Goal: Task Accomplishment & Management: Manage account settings

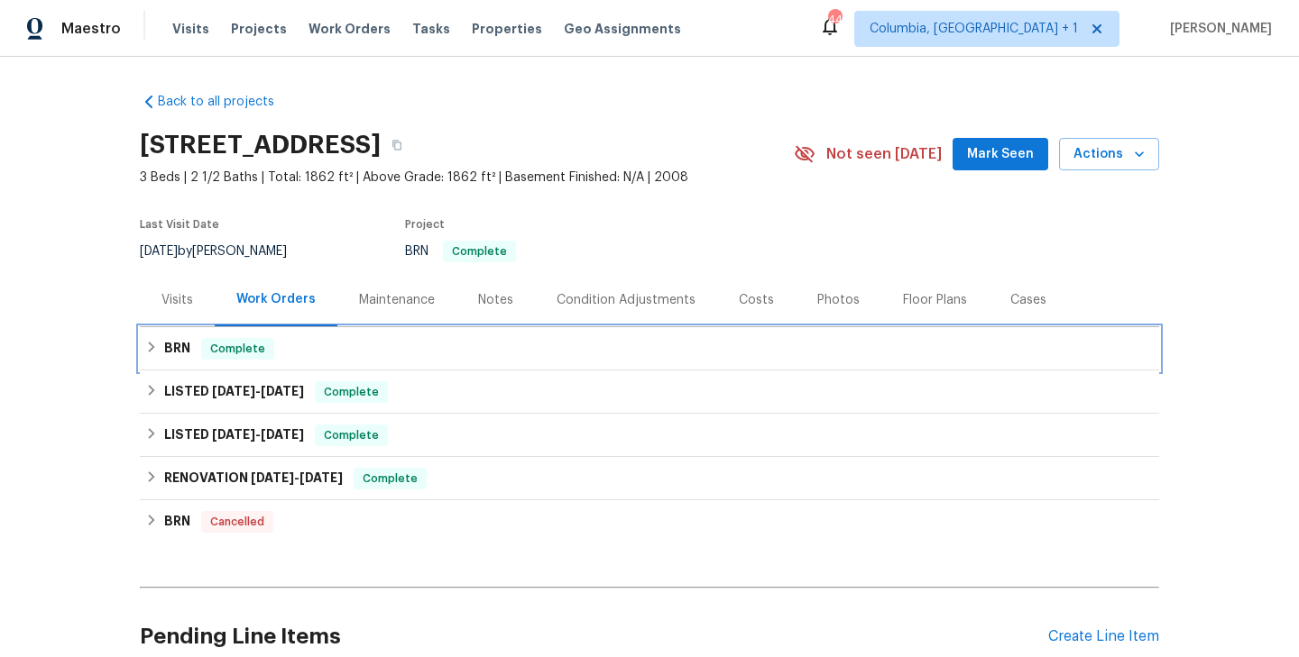
click at [256, 360] on div "BRN Complete" at bounding box center [649, 348] width 1019 height 43
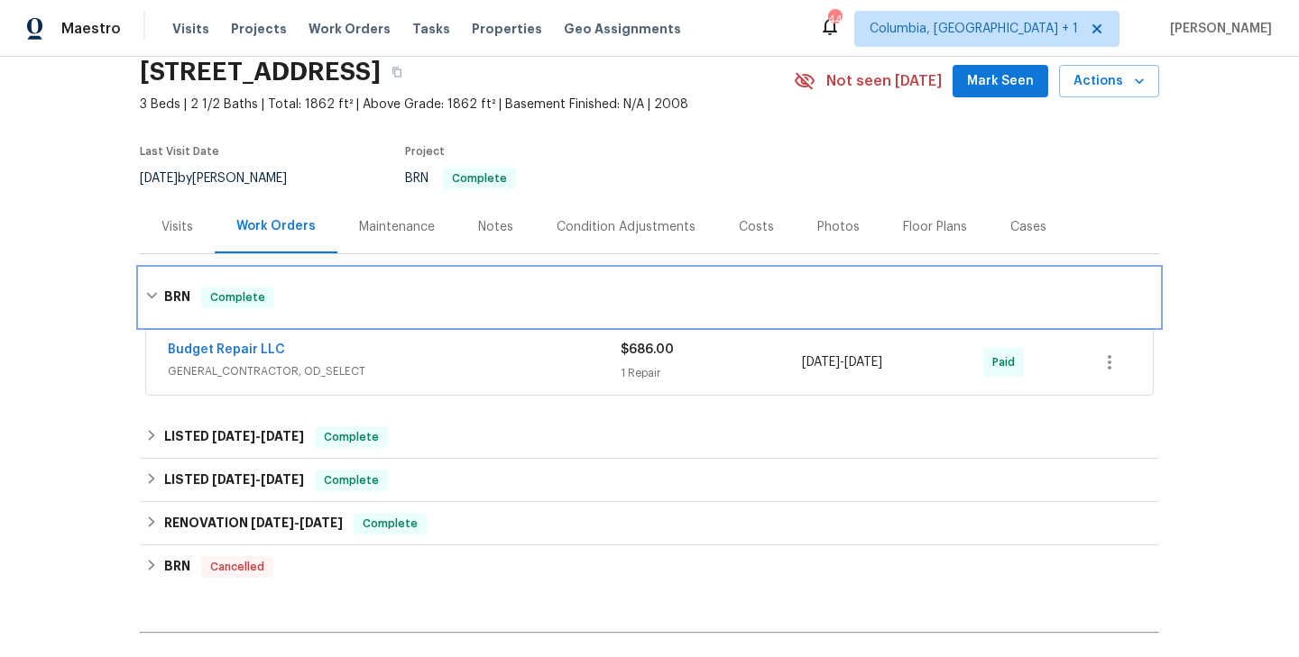
scroll to position [76, 0]
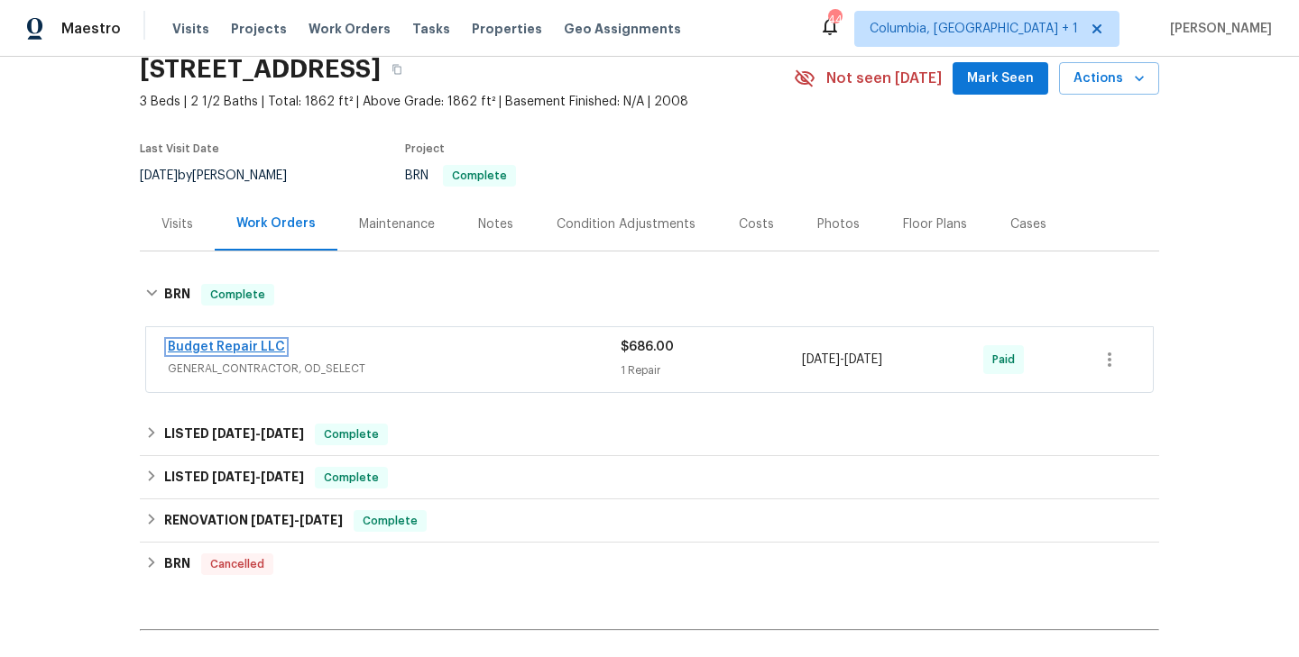
click at [243, 348] on link "Budget Repair LLC" at bounding box center [226, 347] width 117 height 13
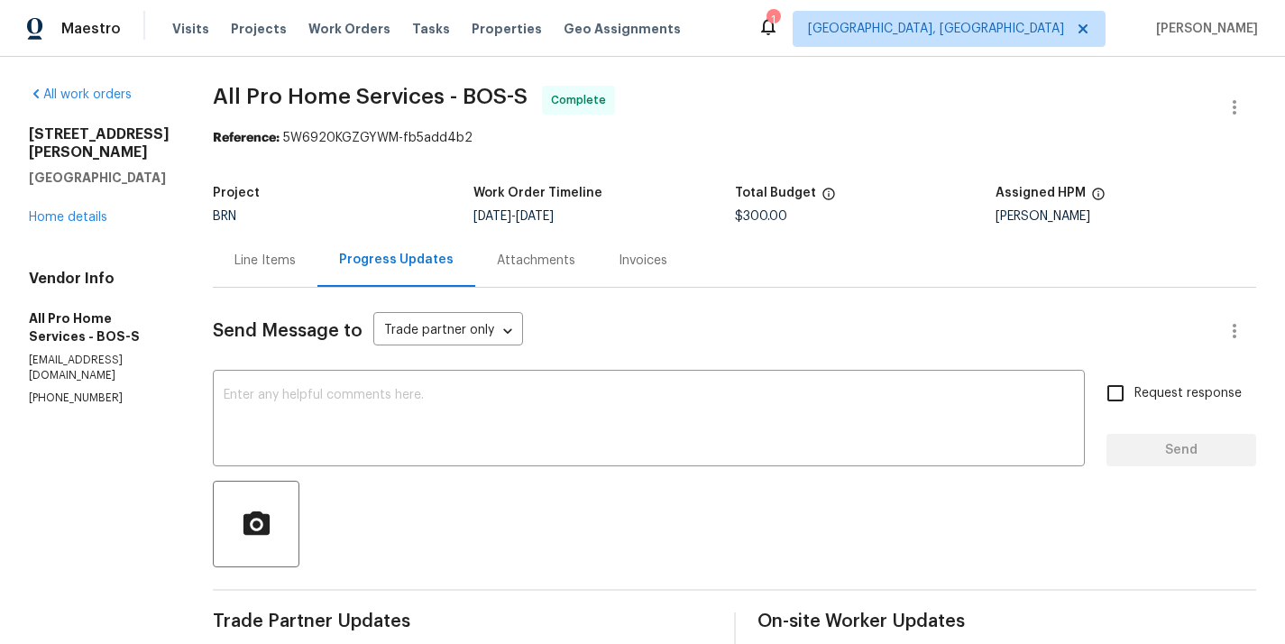
click at [274, 261] on div "Line Items" at bounding box center [264, 261] width 61 height 18
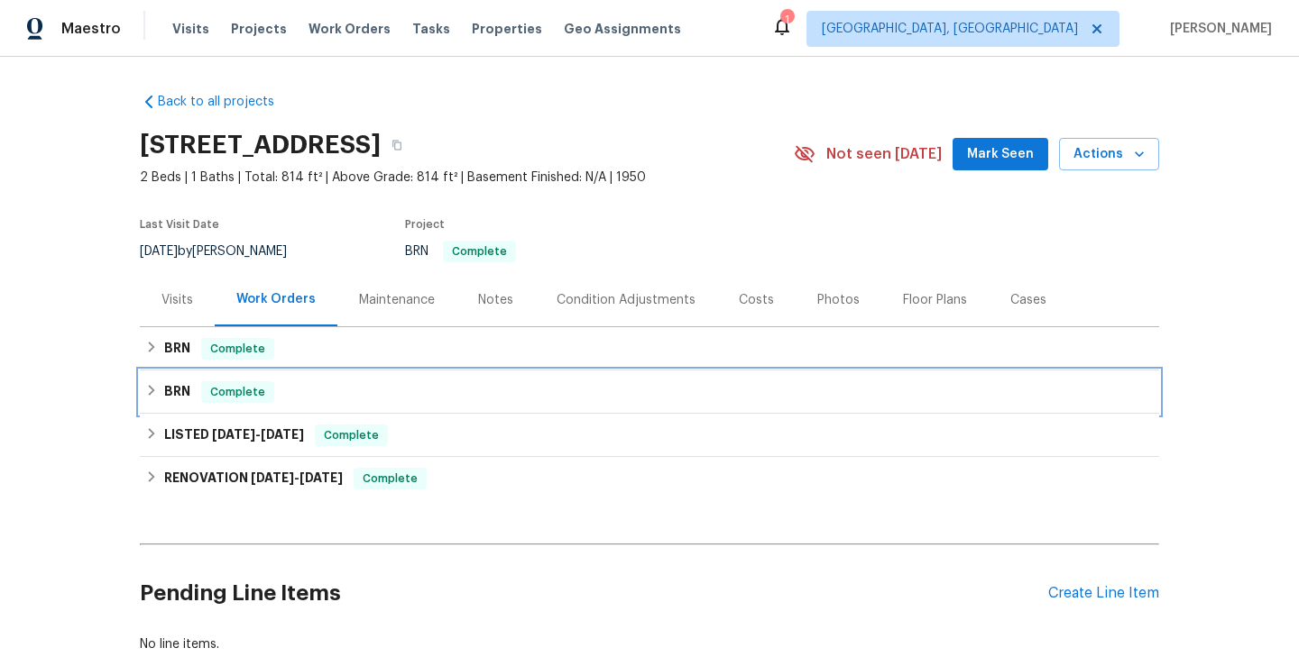
click at [299, 399] on div "BRN Complete" at bounding box center [649, 392] width 1008 height 22
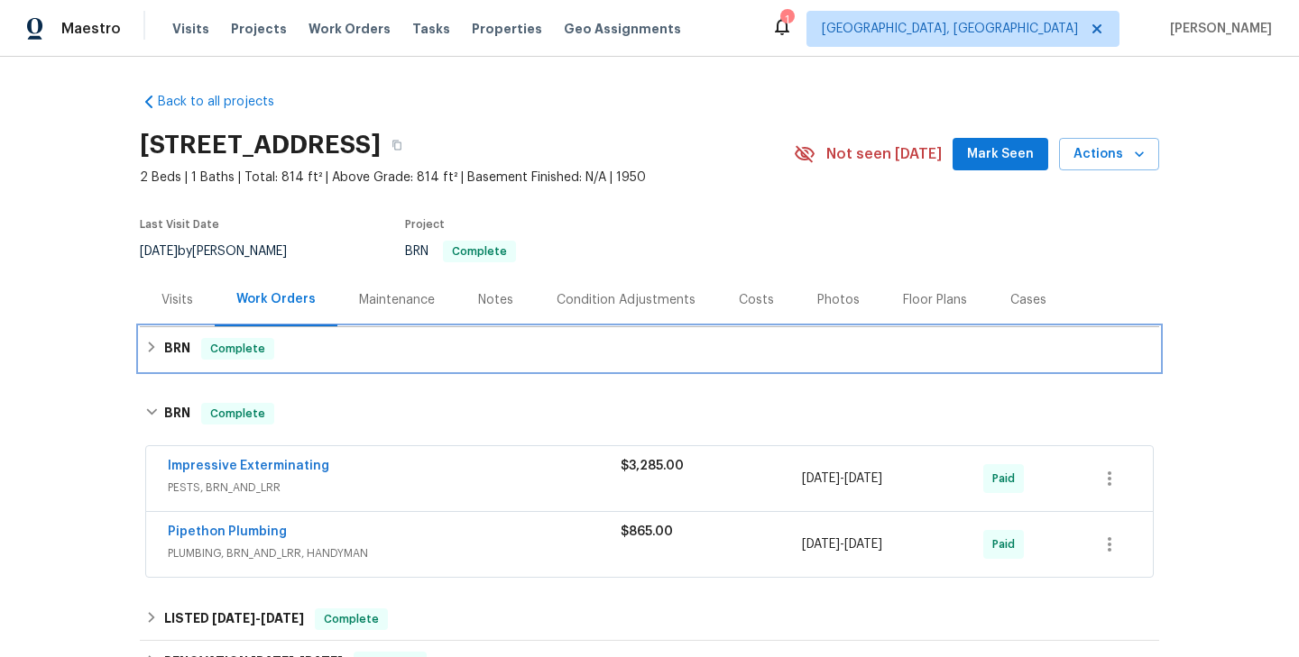
click at [294, 347] on div "BRN Complete" at bounding box center [649, 349] width 1008 height 22
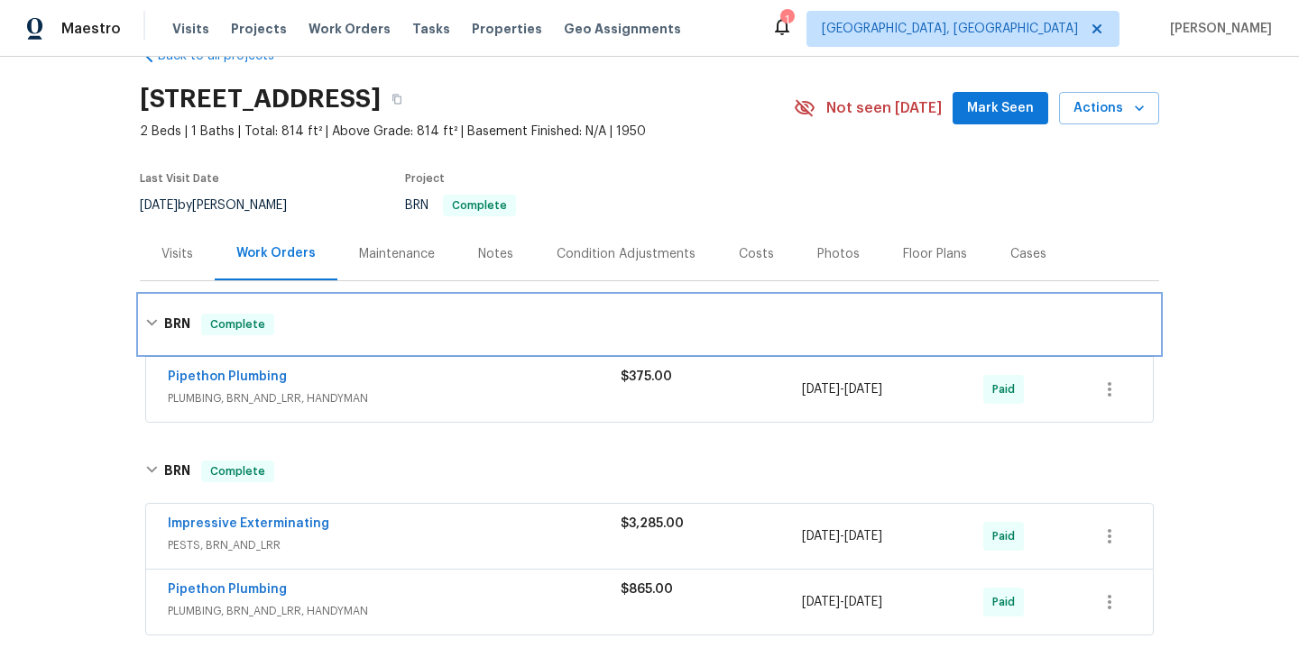
scroll to position [53, 0]
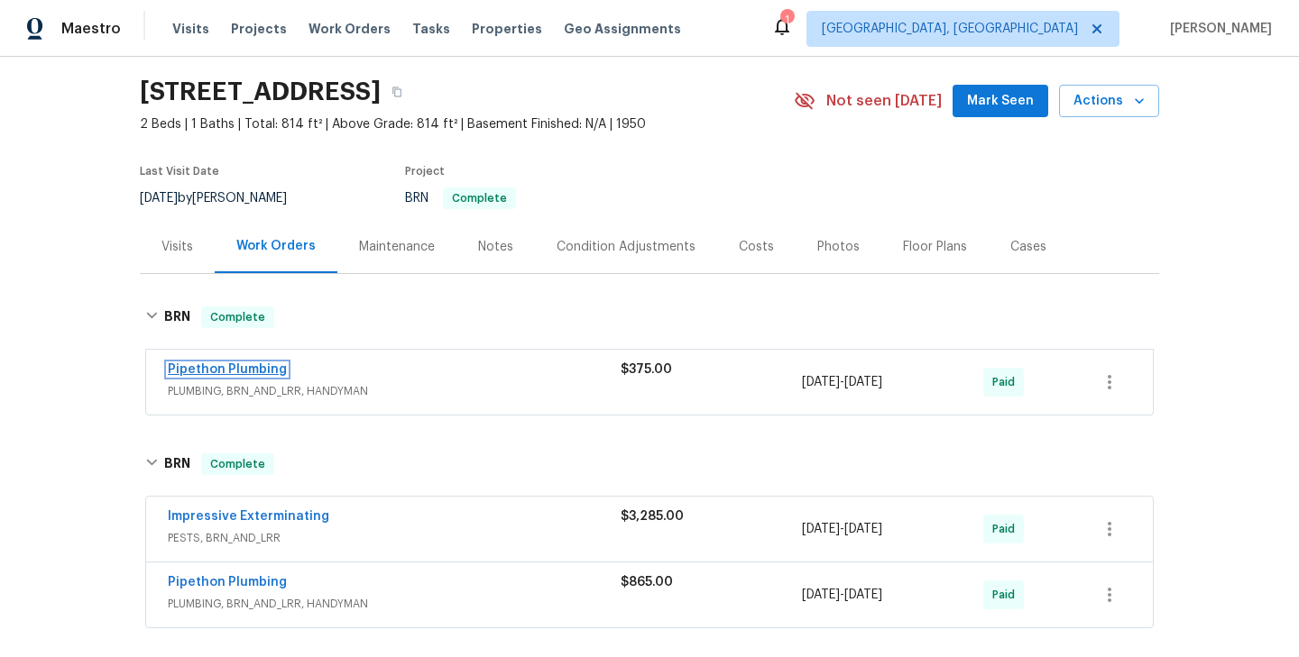
click at [241, 370] on link "Pipethon Plumbing" at bounding box center [227, 369] width 119 height 13
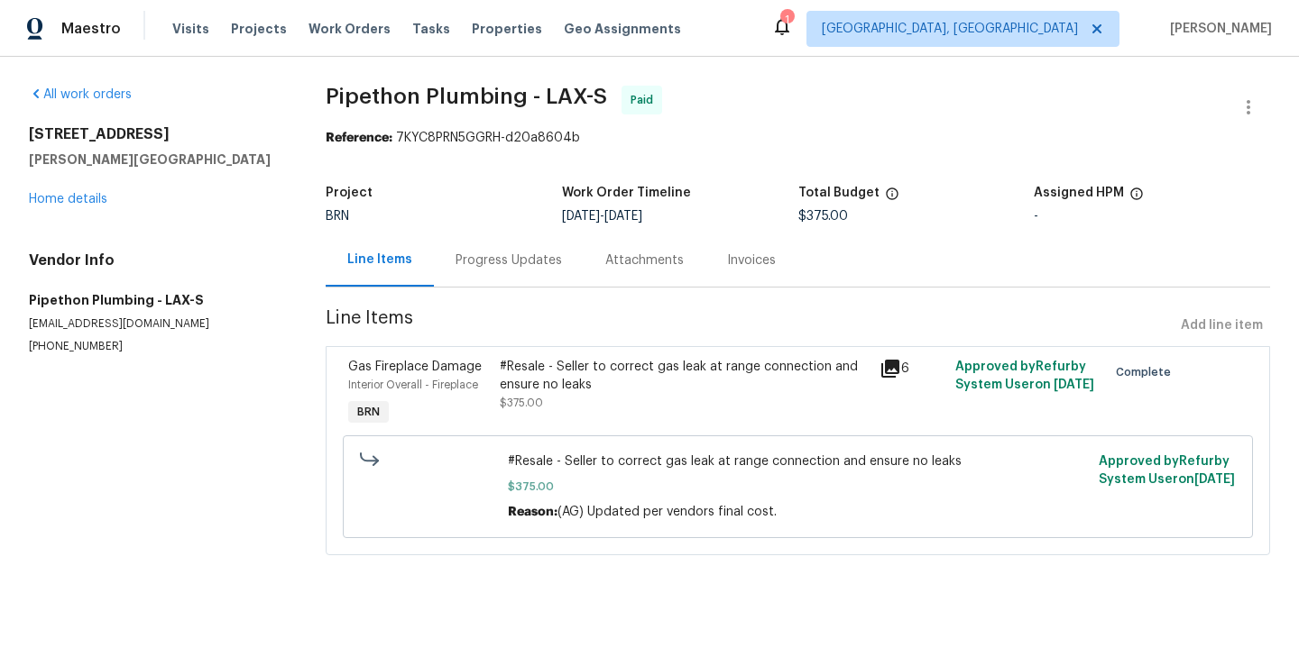
click at [268, 381] on section "All work orders 6618 Phaeton Ave Pico Rivera, CA 90660 Home details Vendor Info…" at bounding box center [155, 331] width 253 height 491
click at [91, 218] on div "All work orders 6618 Phaeton Ave Pico Rivera, CA 90660 Home details Vendor Info…" at bounding box center [155, 220] width 253 height 269
click at [87, 203] on link "Home details" at bounding box center [68, 199] width 78 height 13
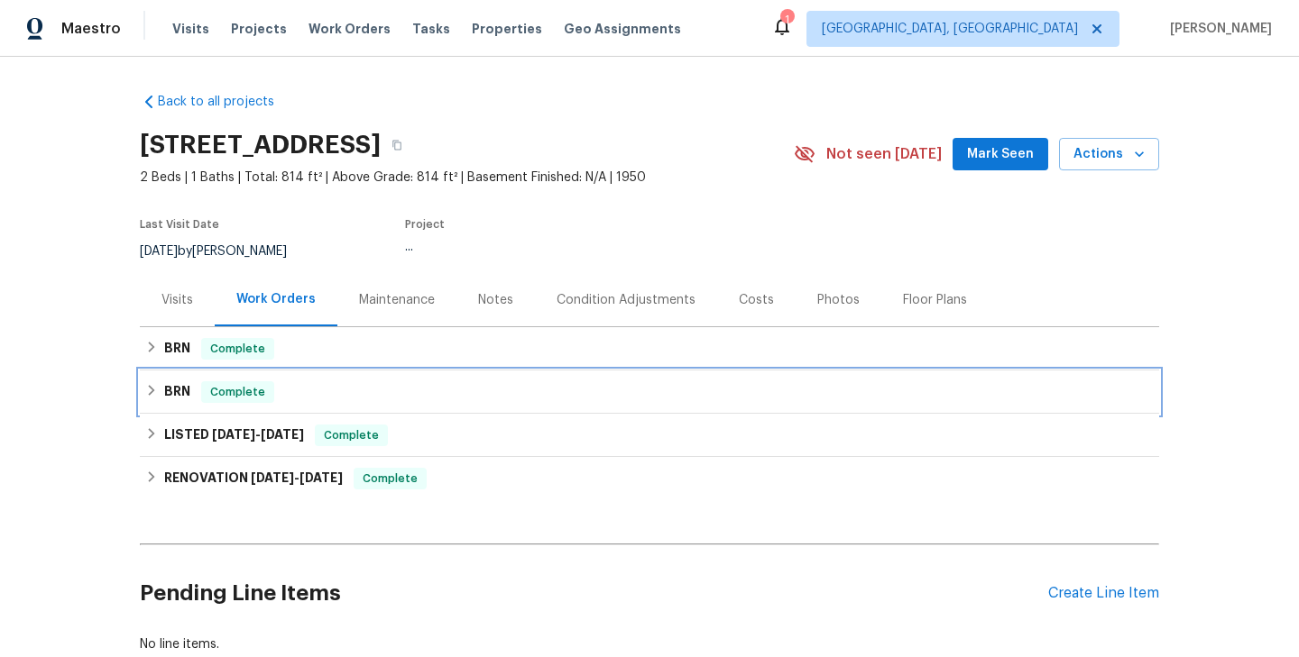
click at [267, 394] on span "Complete" at bounding box center [237, 392] width 69 height 18
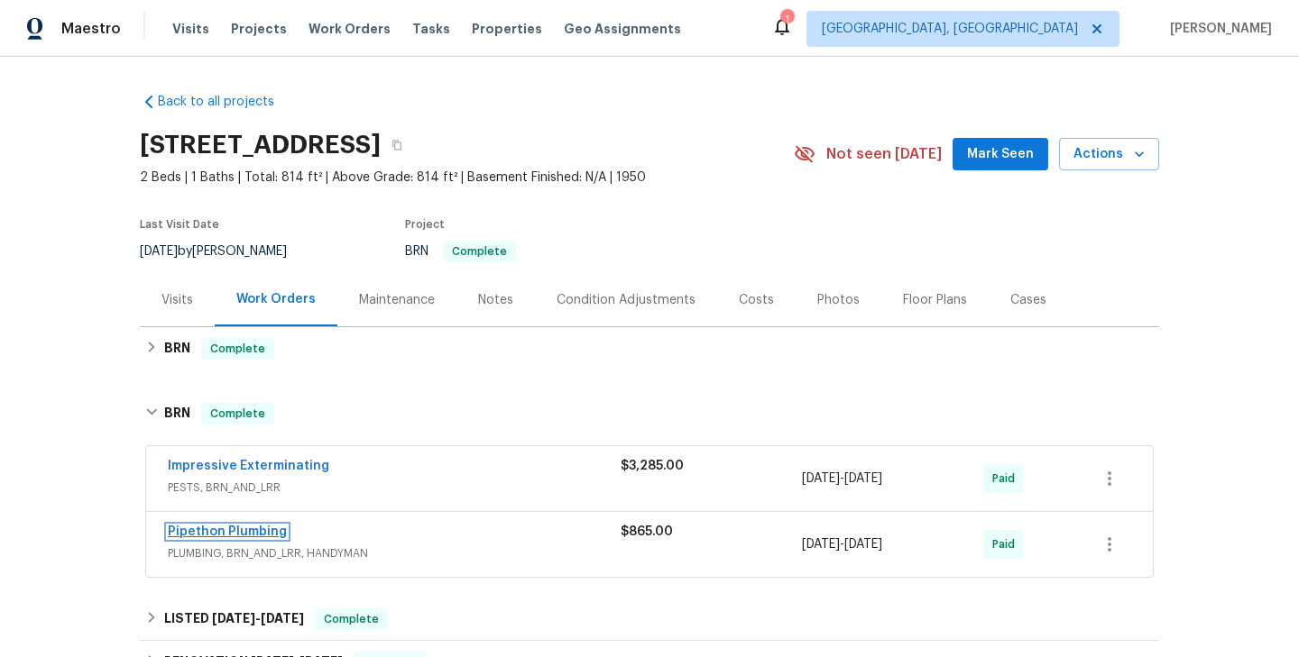
click at [253, 535] on link "Pipethon Plumbing" at bounding box center [227, 532] width 119 height 13
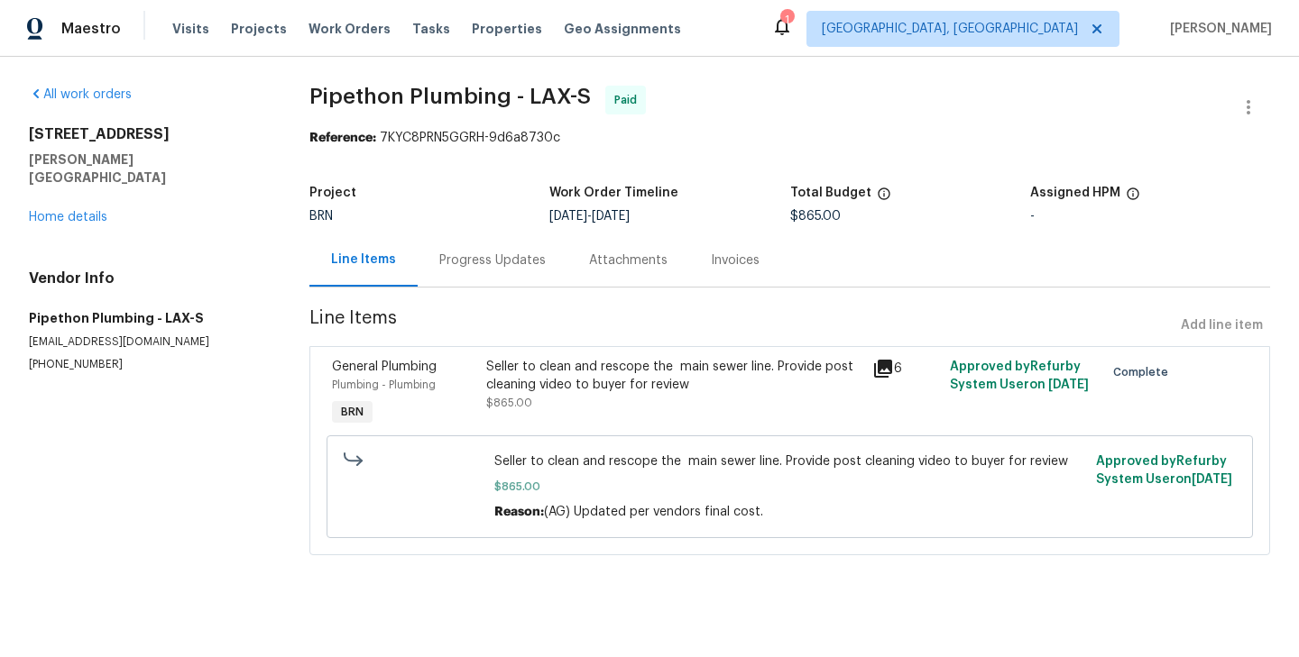
click at [270, 421] on div "All work orders 6618 Phaeton Ave Pico Rivera, CA 90660 Home details Vendor Info…" at bounding box center [649, 331] width 1299 height 549
click at [497, 261] on div "Progress Updates" at bounding box center [492, 261] width 106 height 18
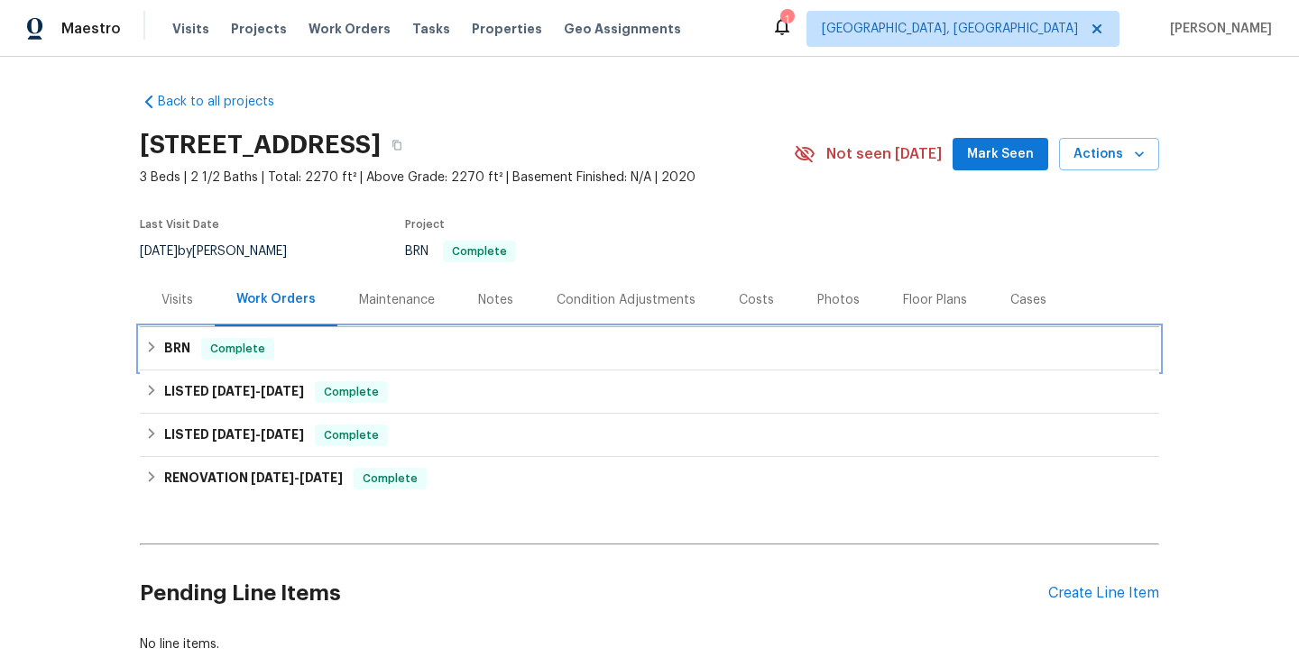
click at [330, 346] on div "BRN Complete" at bounding box center [649, 349] width 1008 height 22
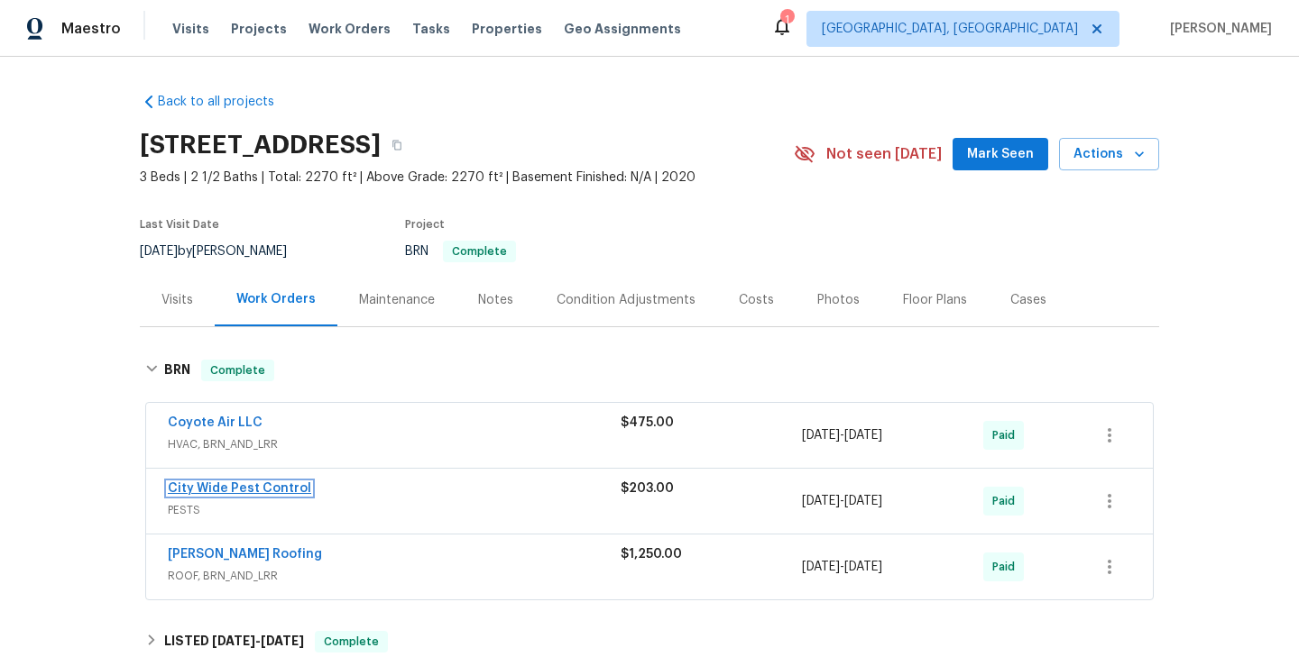
click at [246, 483] on link "City Wide Pest Control" at bounding box center [239, 488] width 143 height 13
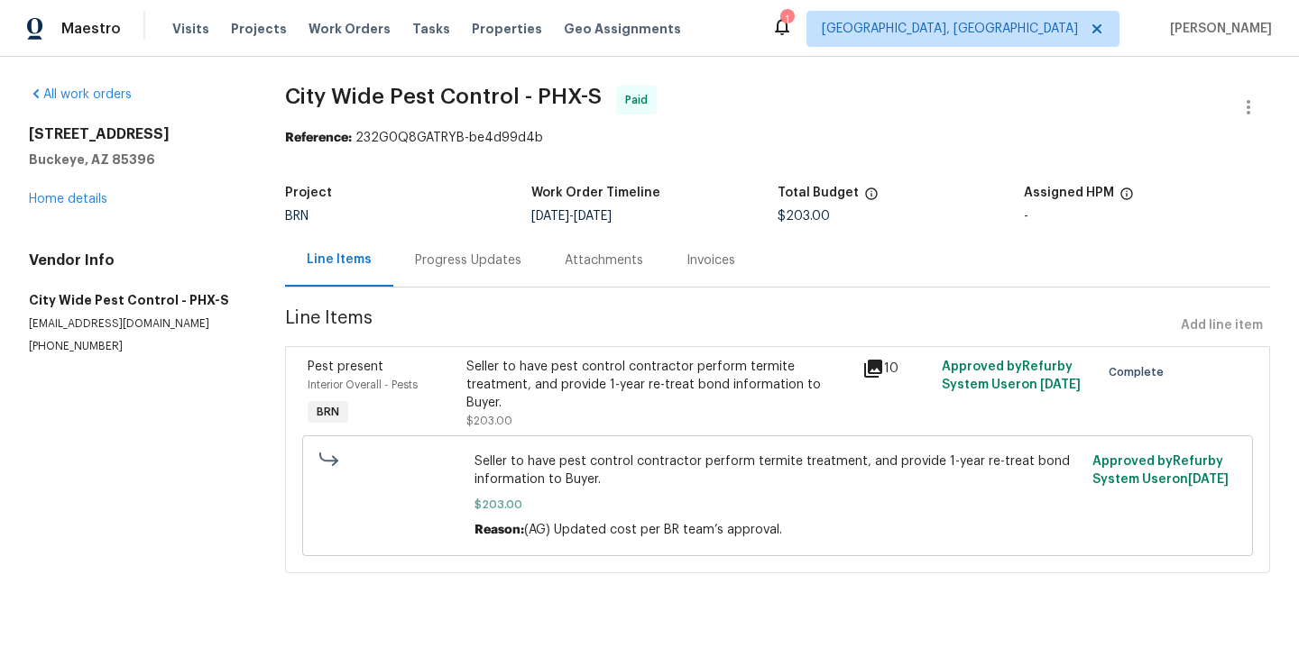
click at [449, 281] on div "Progress Updates" at bounding box center [468, 260] width 150 height 53
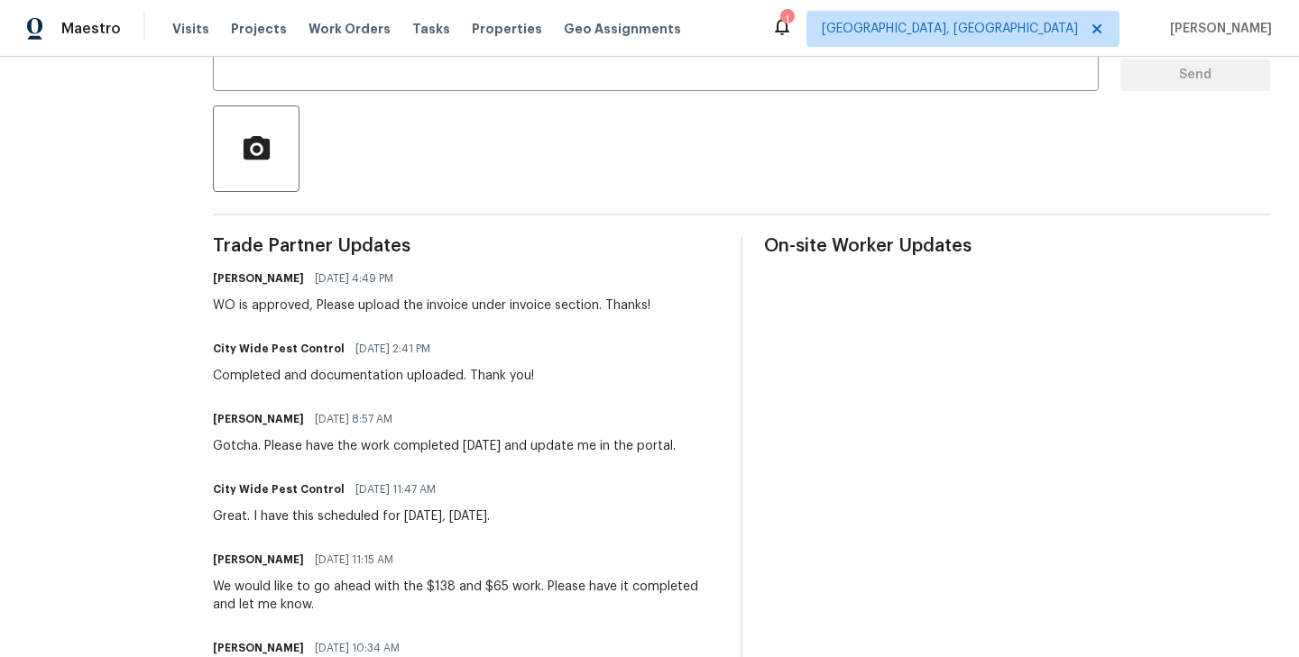
scroll to position [280, 0]
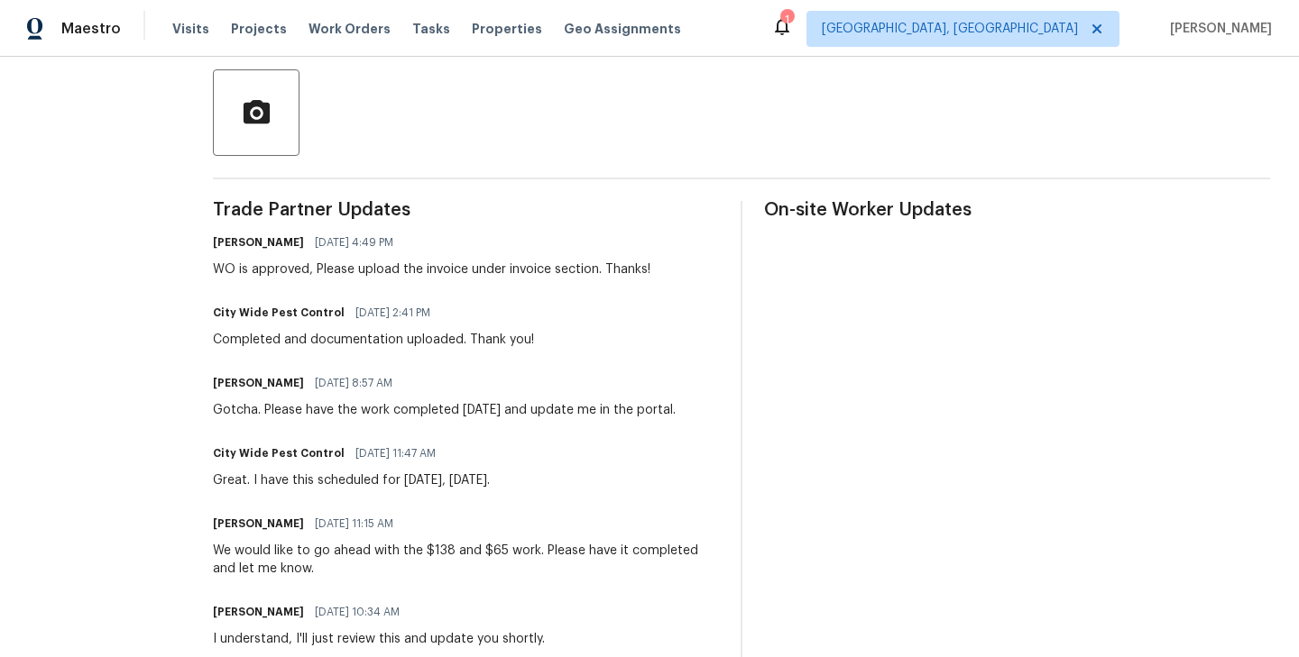
scroll to position [386, 0]
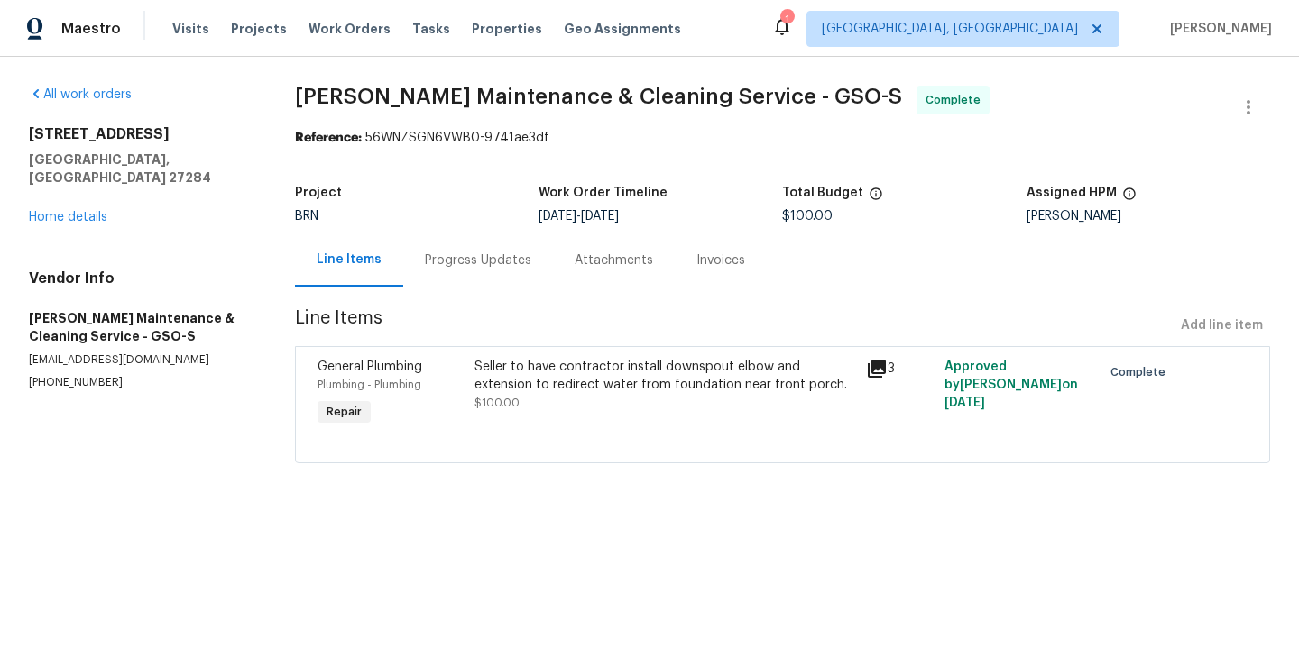
click at [450, 255] on div "Progress Updates" at bounding box center [478, 261] width 106 height 18
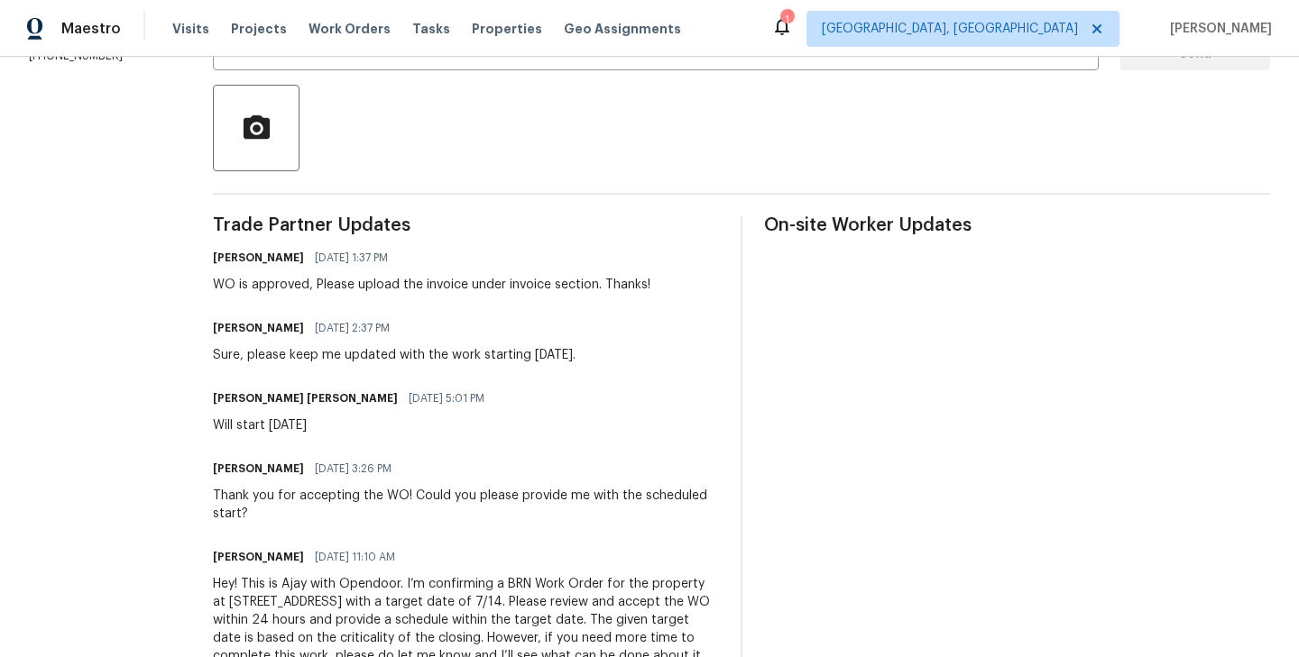
scroll to position [389, 0]
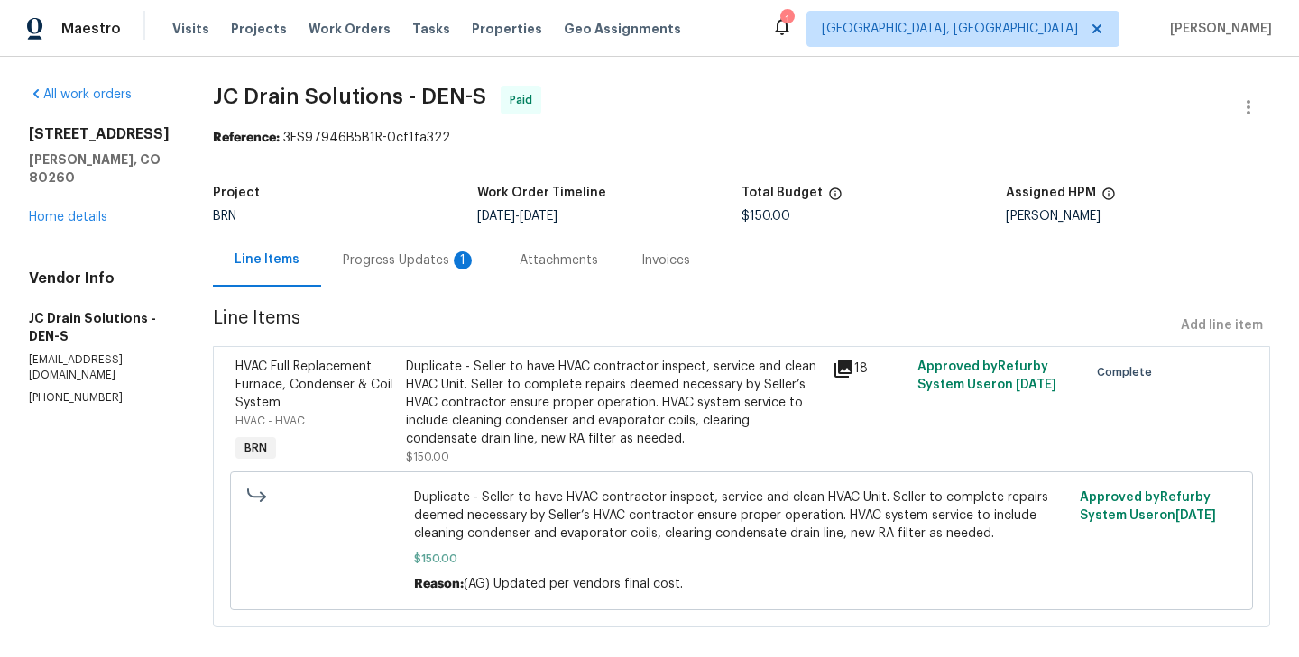
click at [414, 260] on div "Progress Updates 1" at bounding box center [409, 261] width 133 height 18
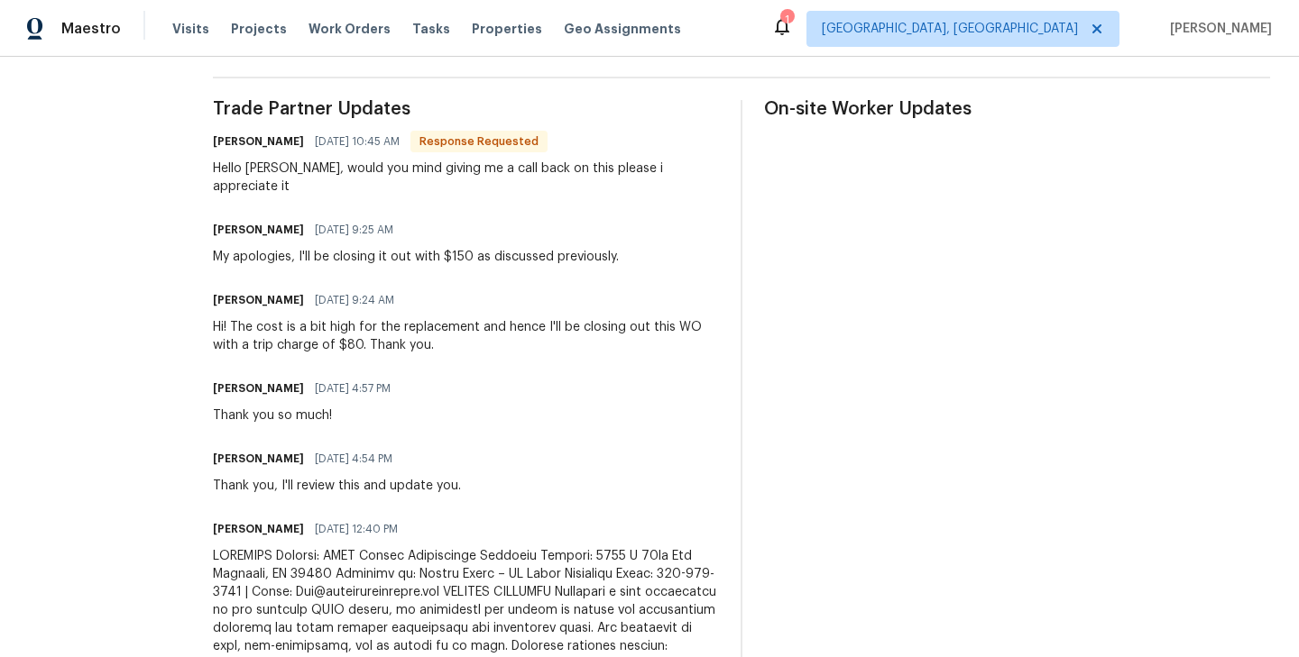
scroll to position [506, 0]
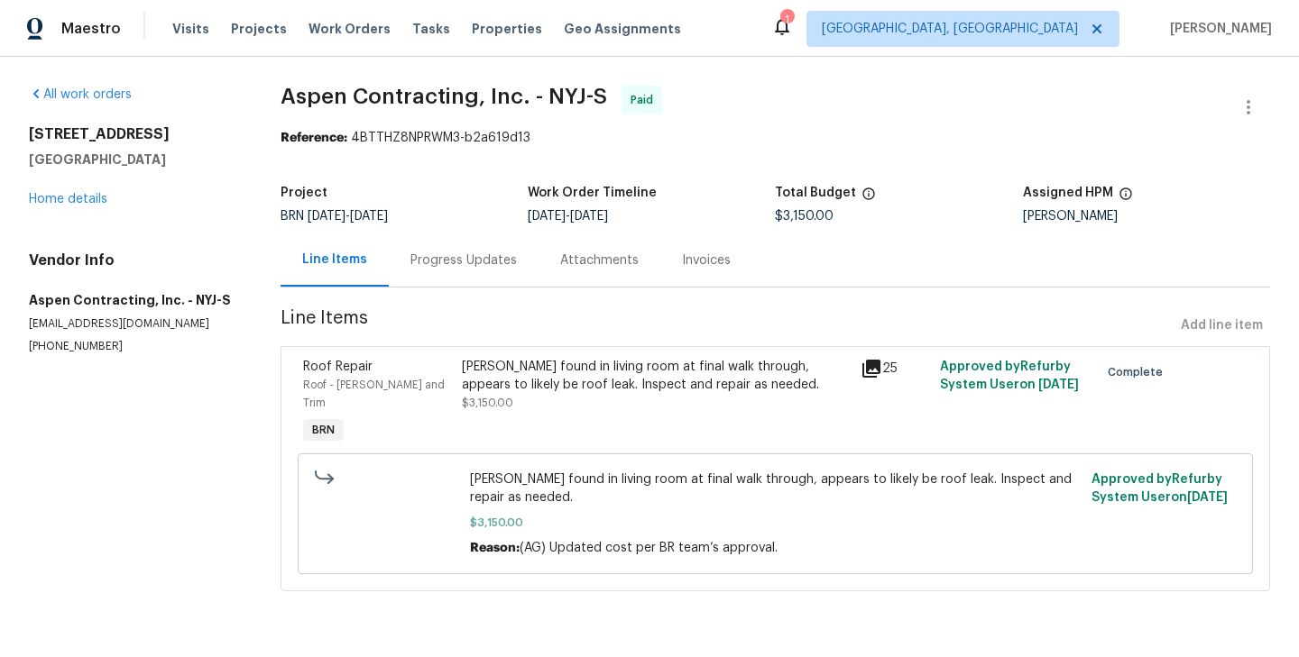
click at [471, 250] on div "Progress Updates" at bounding box center [464, 260] width 150 height 53
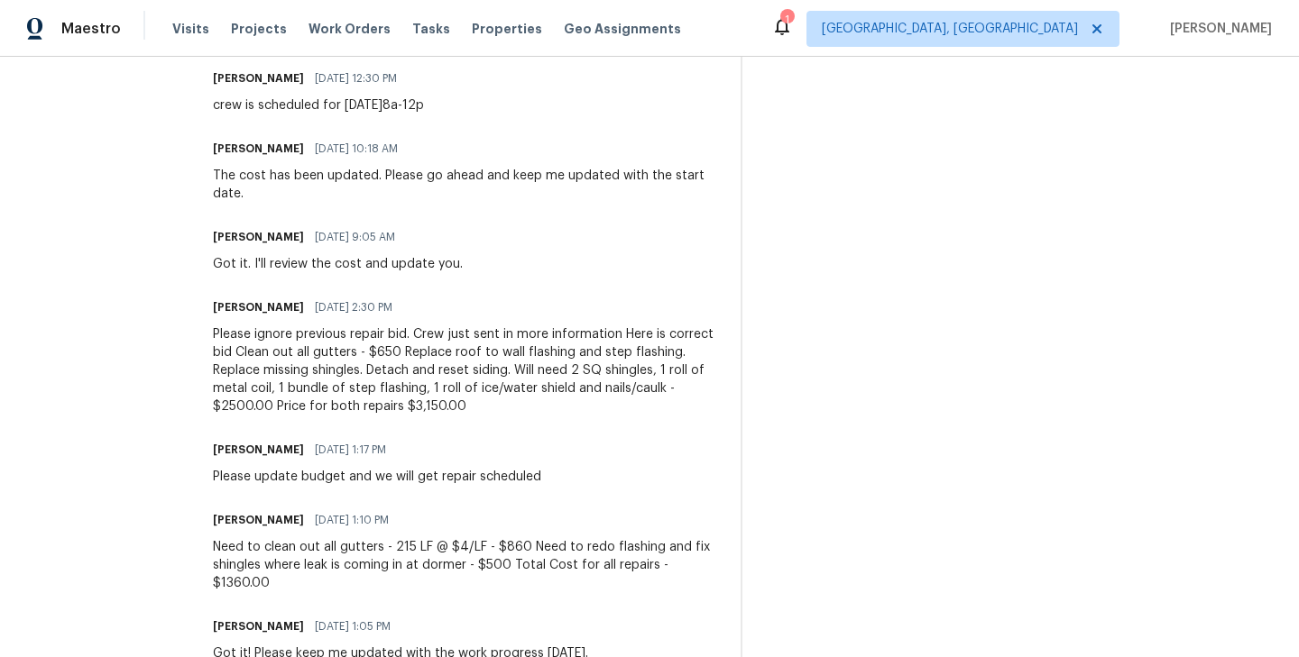
scroll to position [1213, 0]
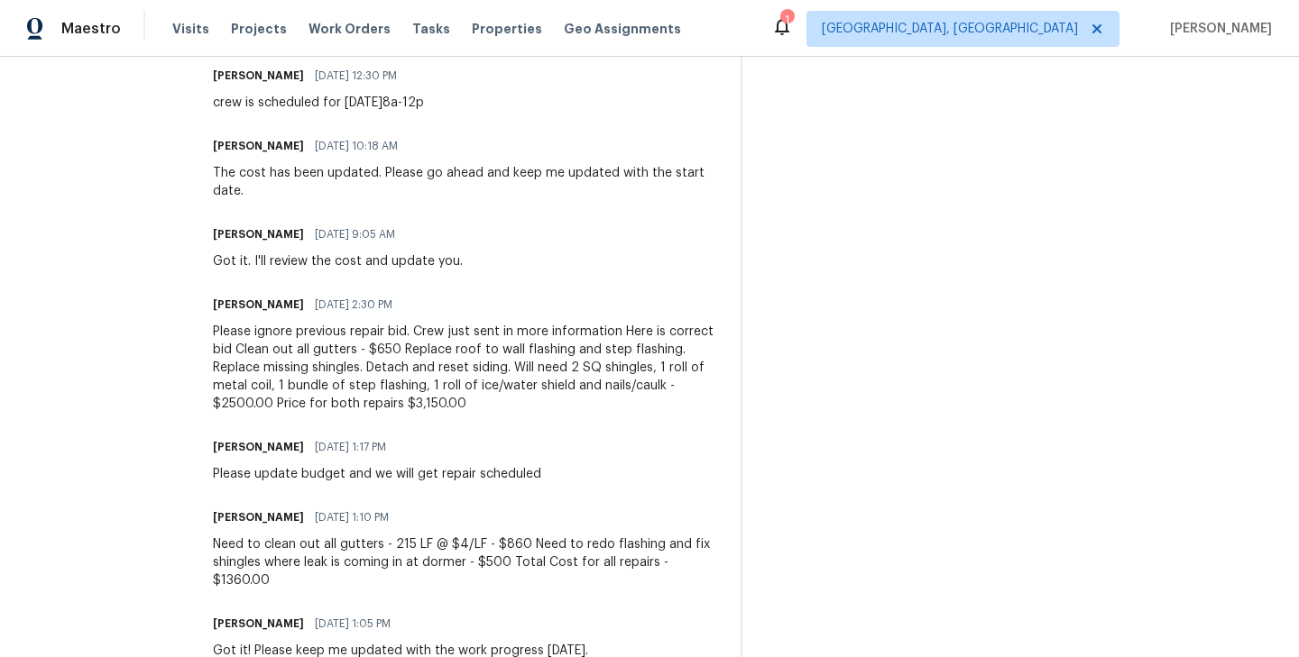
click at [320, 389] on div "Please ignore previous repair bid. Crew just sent in more information Here is c…" at bounding box center [466, 368] width 506 height 90
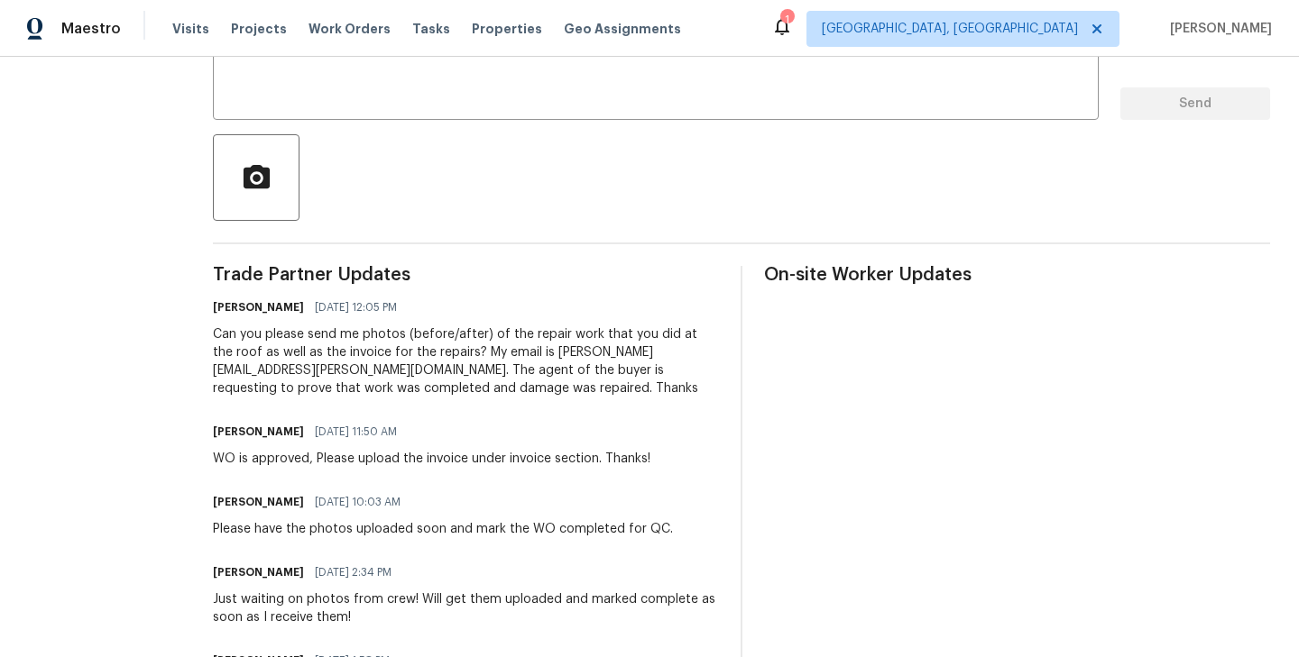
scroll to position [276, 0]
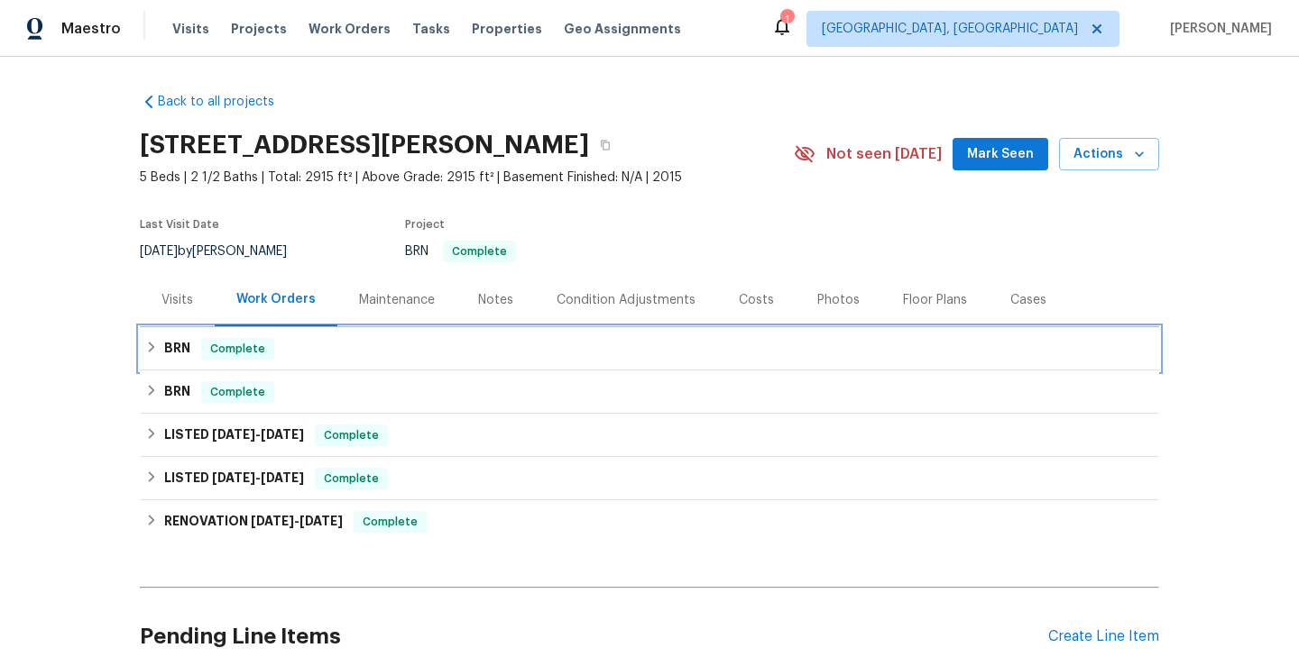
click at [271, 350] on div "BRN Complete" at bounding box center [649, 349] width 1008 height 22
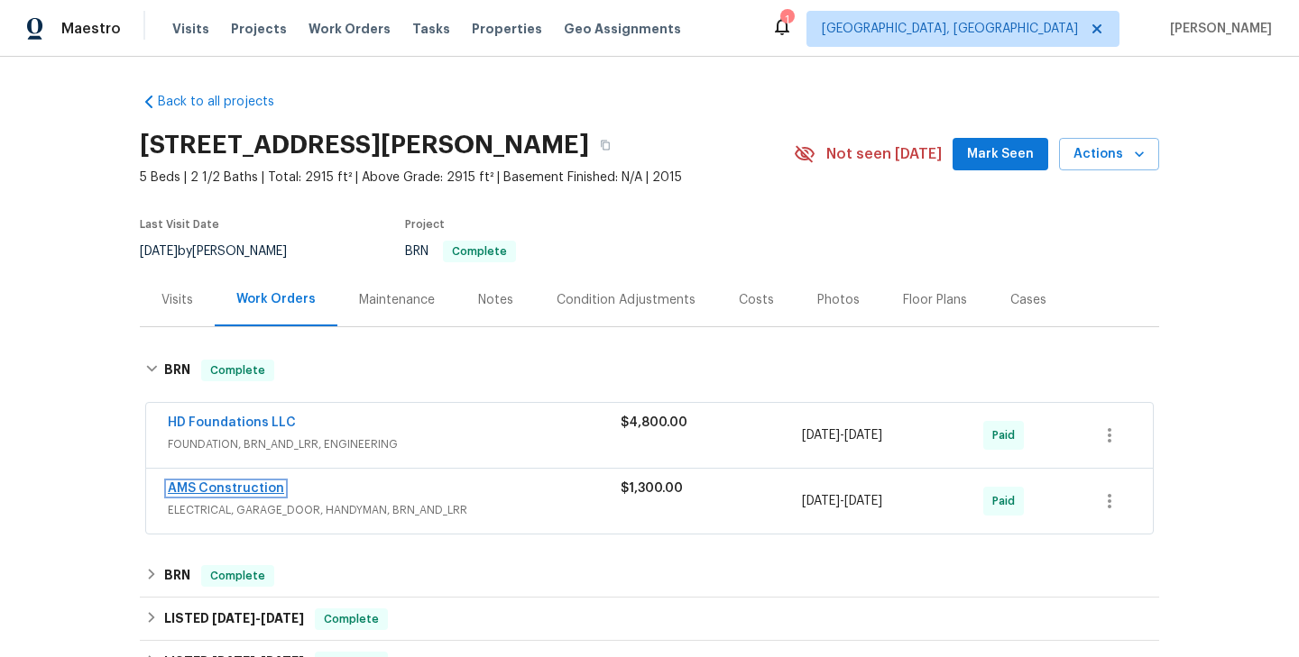
click at [256, 491] on link "AMS Construction" at bounding box center [226, 488] width 116 height 13
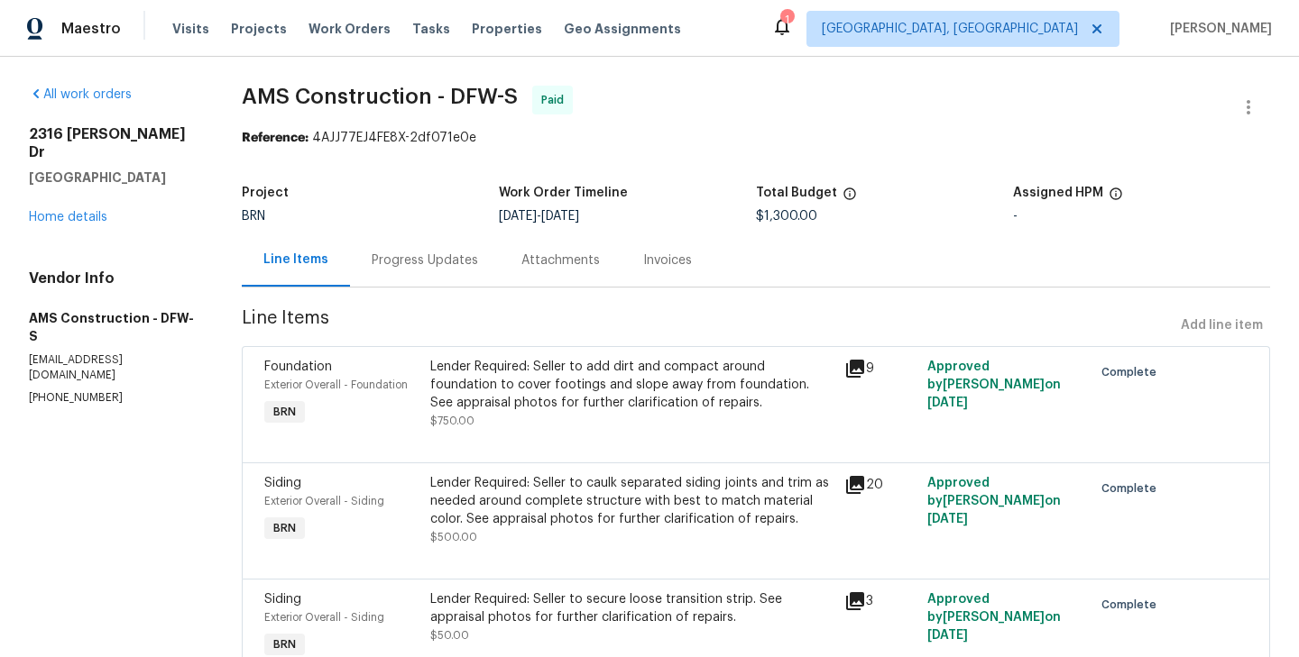
click at [438, 280] on div "Progress Updates" at bounding box center [425, 260] width 150 height 53
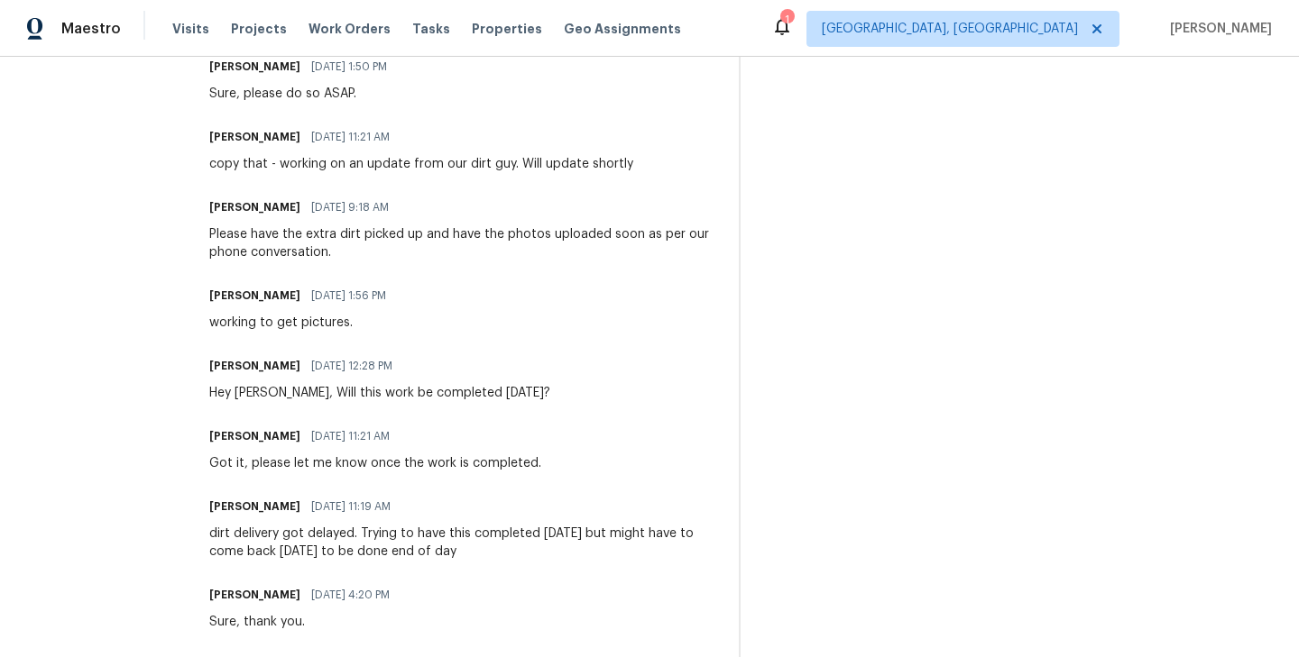
scroll to position [1116, 0]
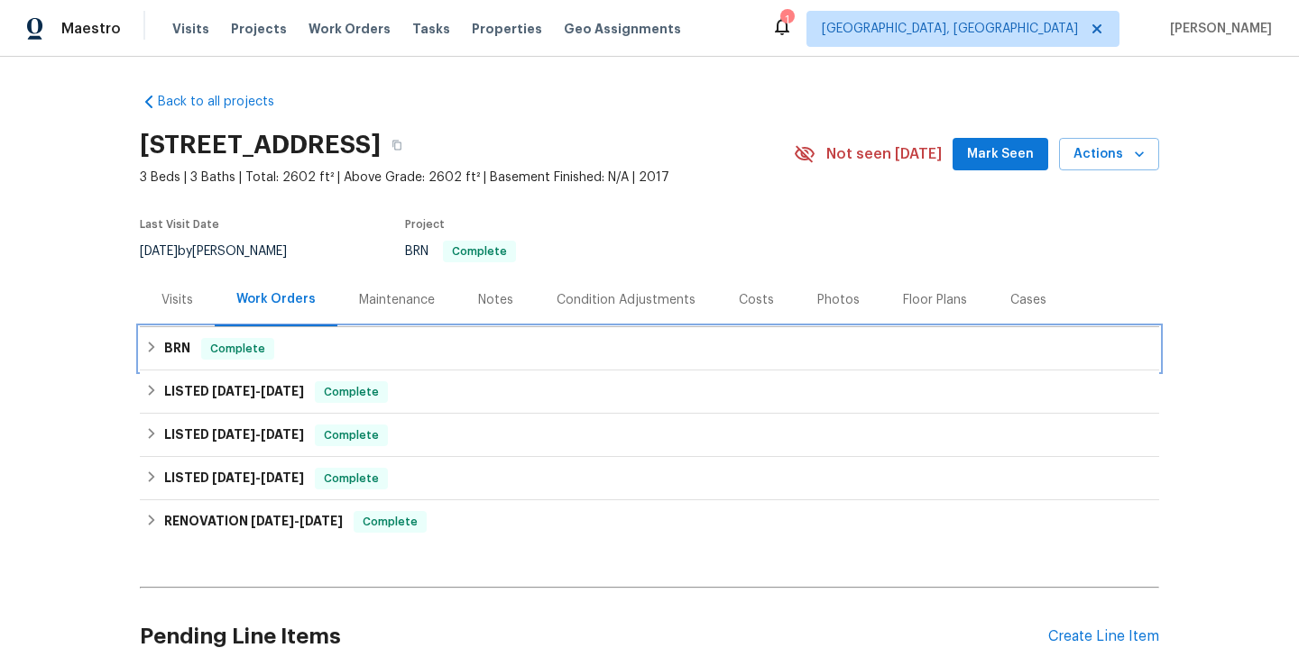
click at [291, 335] on div "BRN Complete" at bounding box center [649, 348] width 1019 height 43
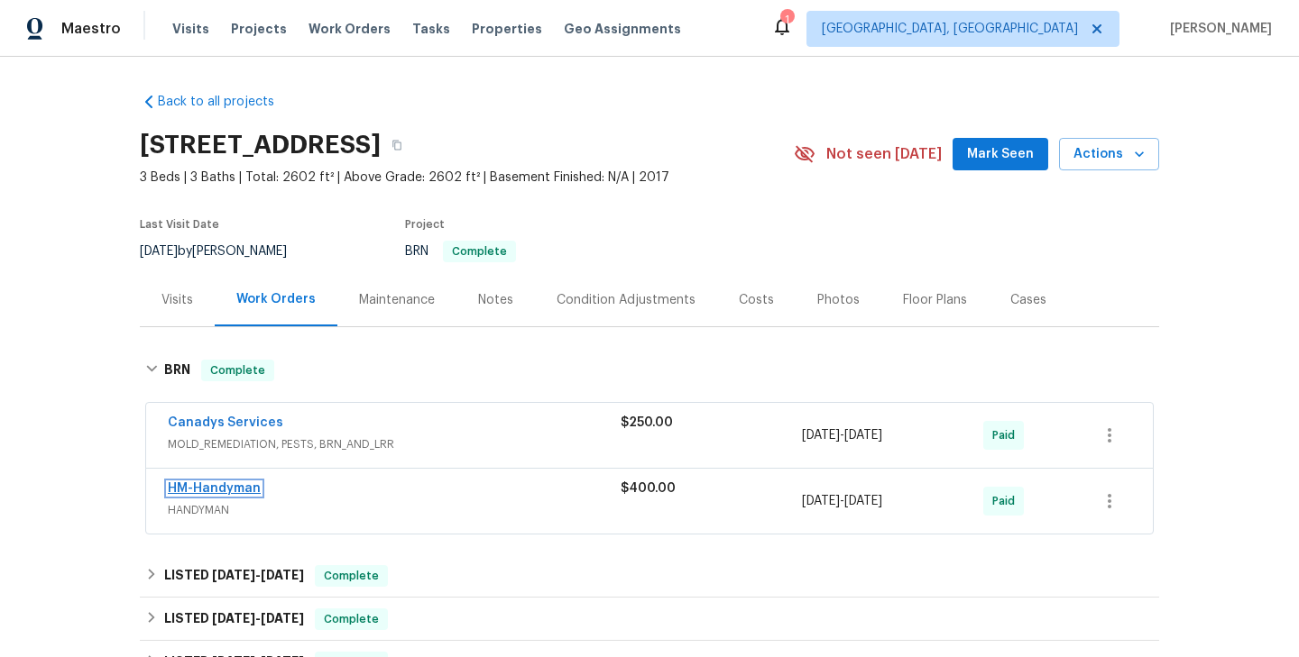
click at [216, 491] on link "HM-Handyman" at bounding box center [214, 488] width 93 height 13
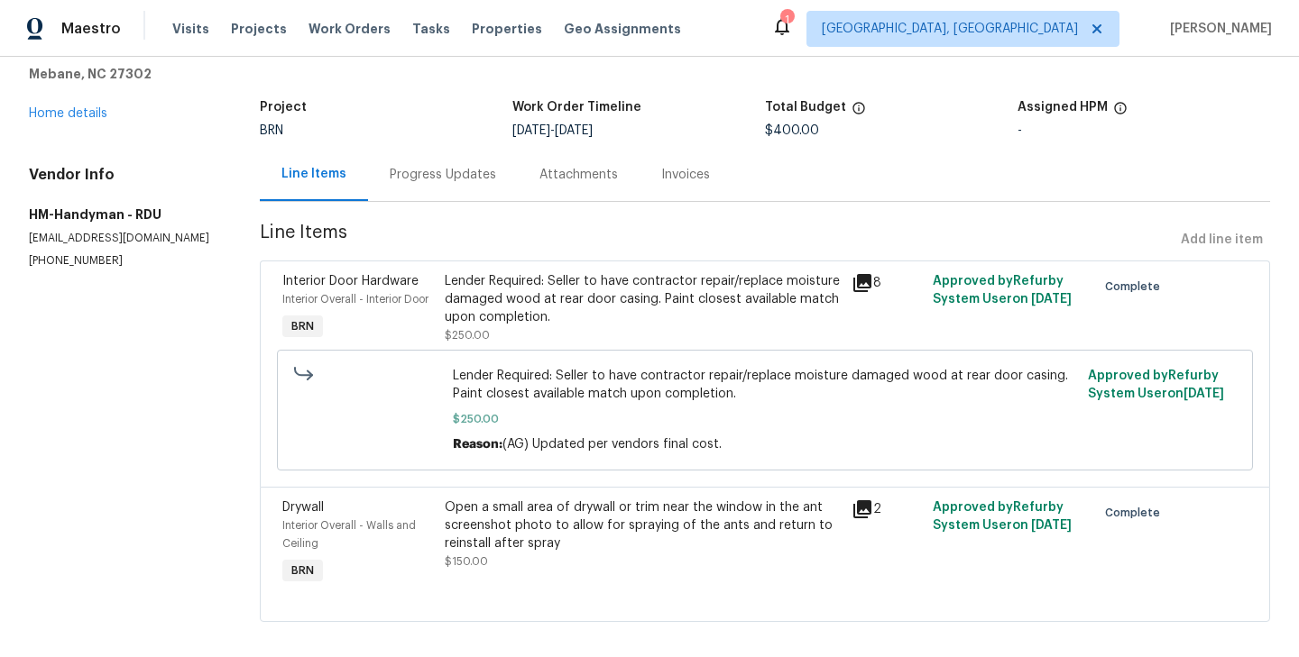
scroll to position [103, 0]
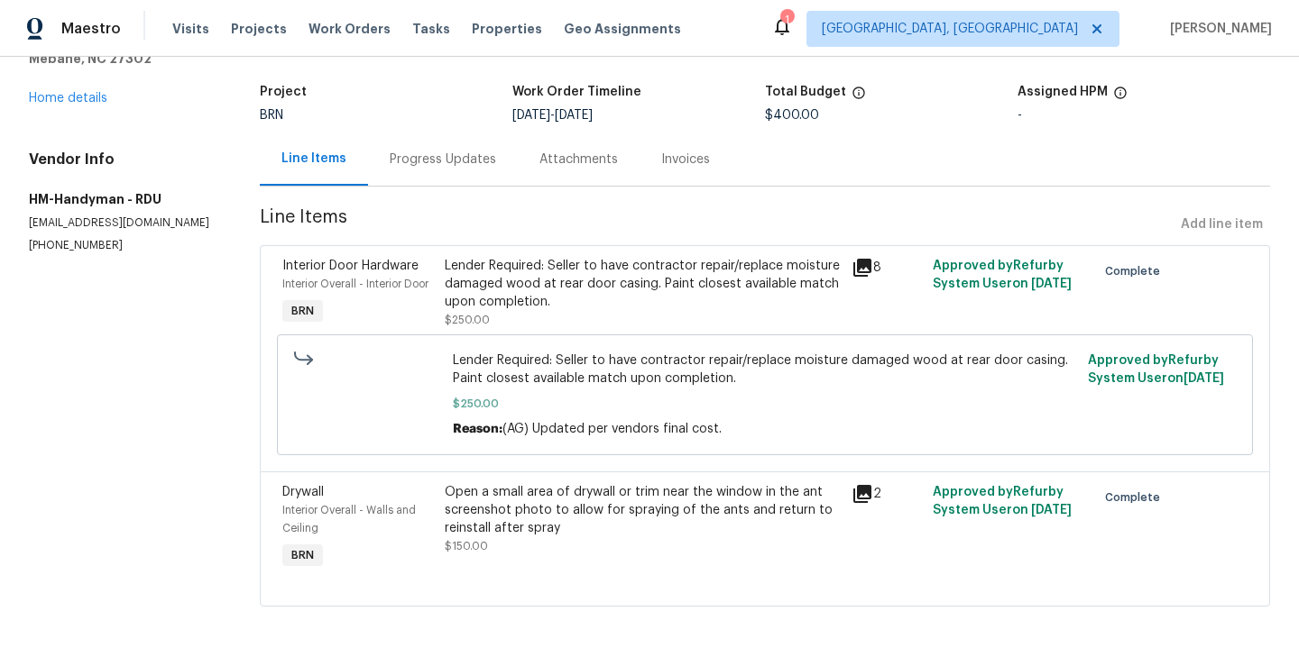
click at [469, 159] on div "Progress Updates" at bounding box center [443, 160] width 106 height 18
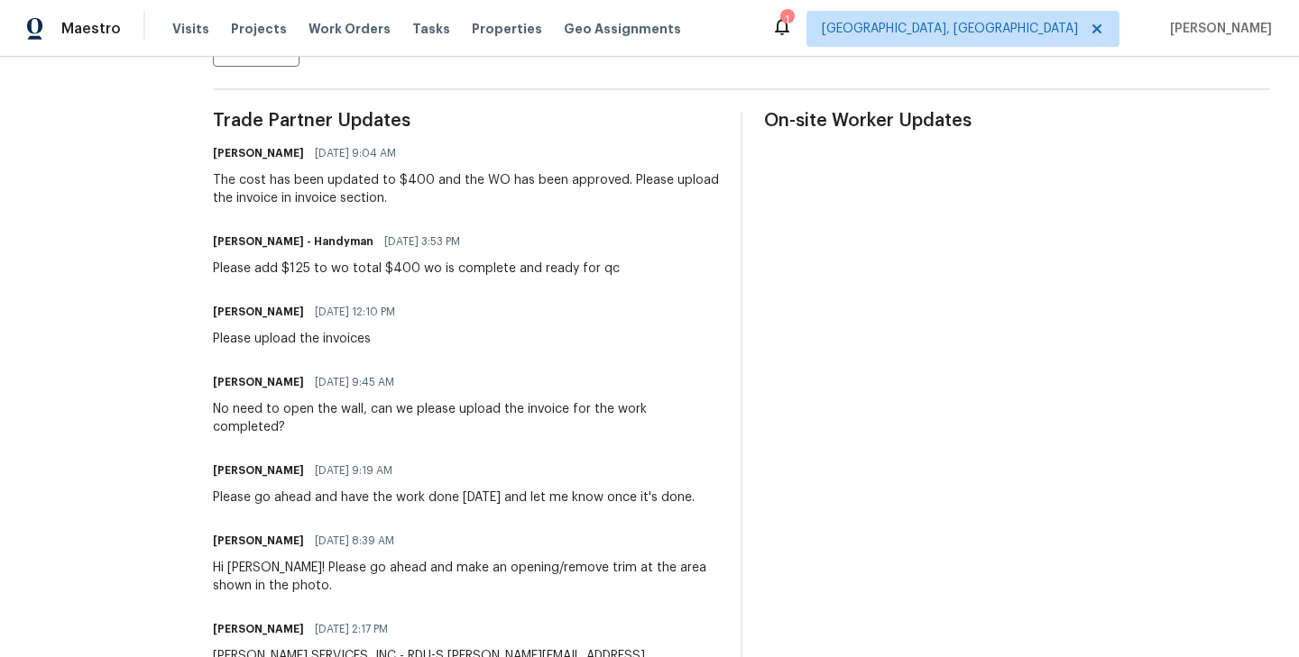
scroll to position [499, 0]
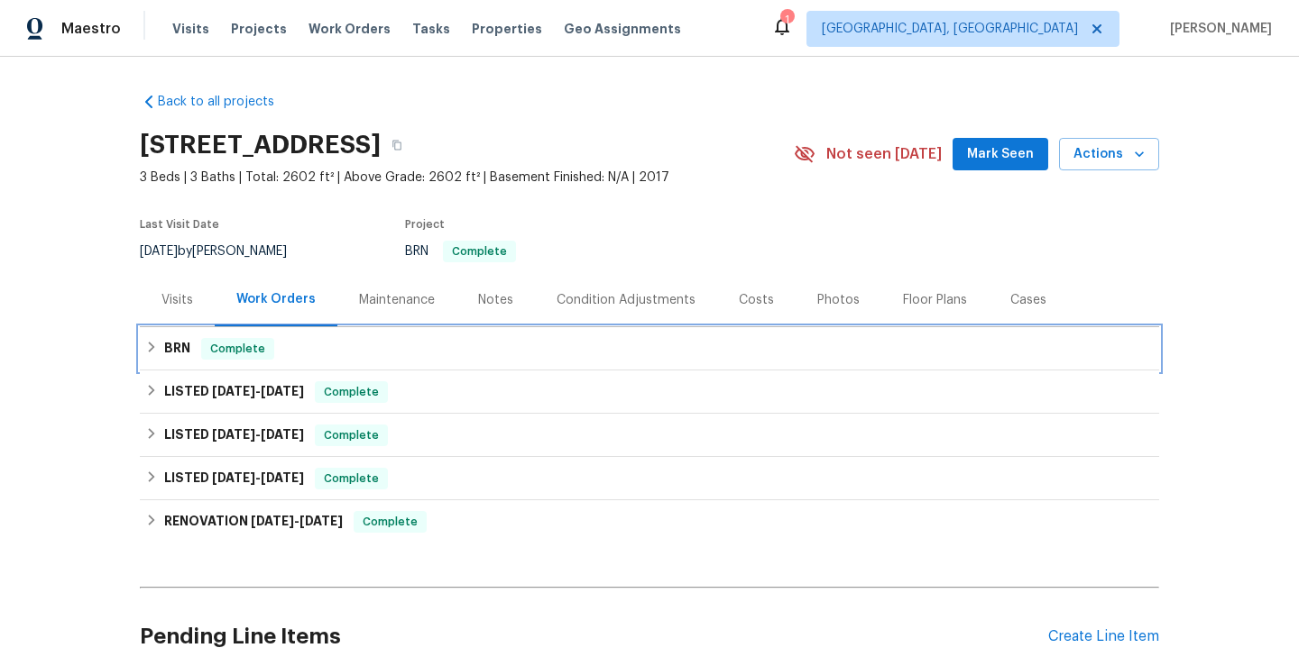
click at [298, 356] on div "BRN Complete" at bounding box center [649, 349] width 1008 height 22
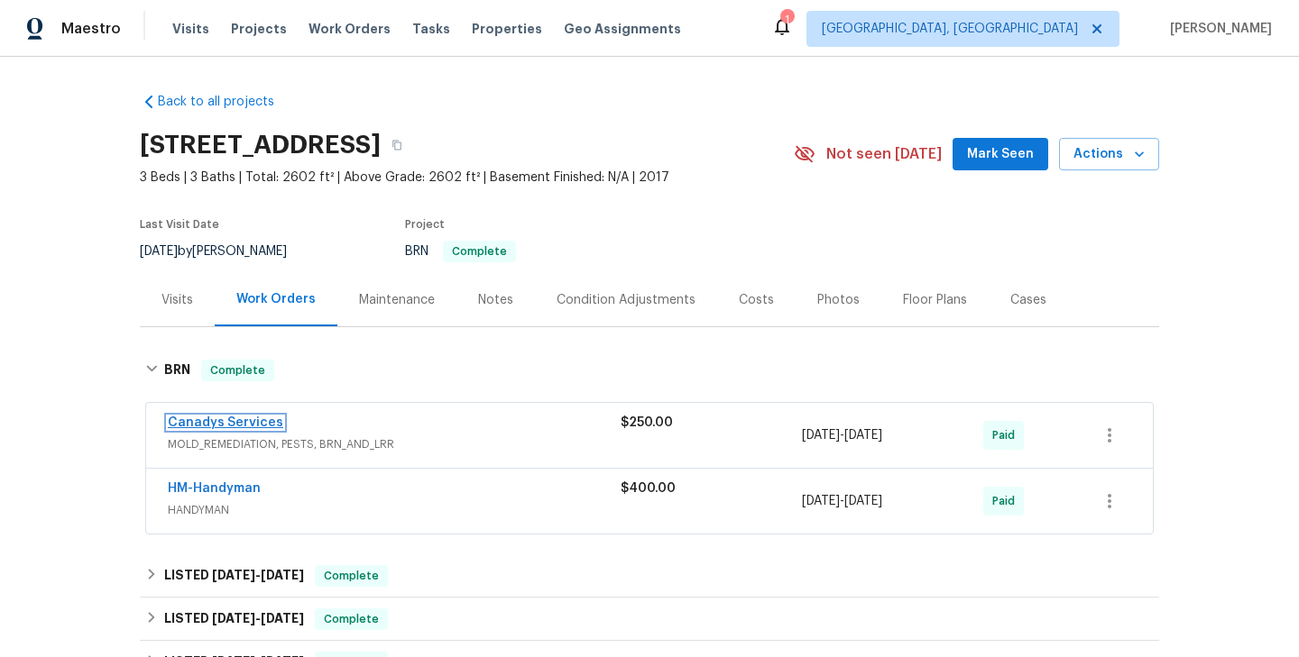
click at [253, 424] on link "Canadys Services" at bounding box center [225, 423] width 115 height 13
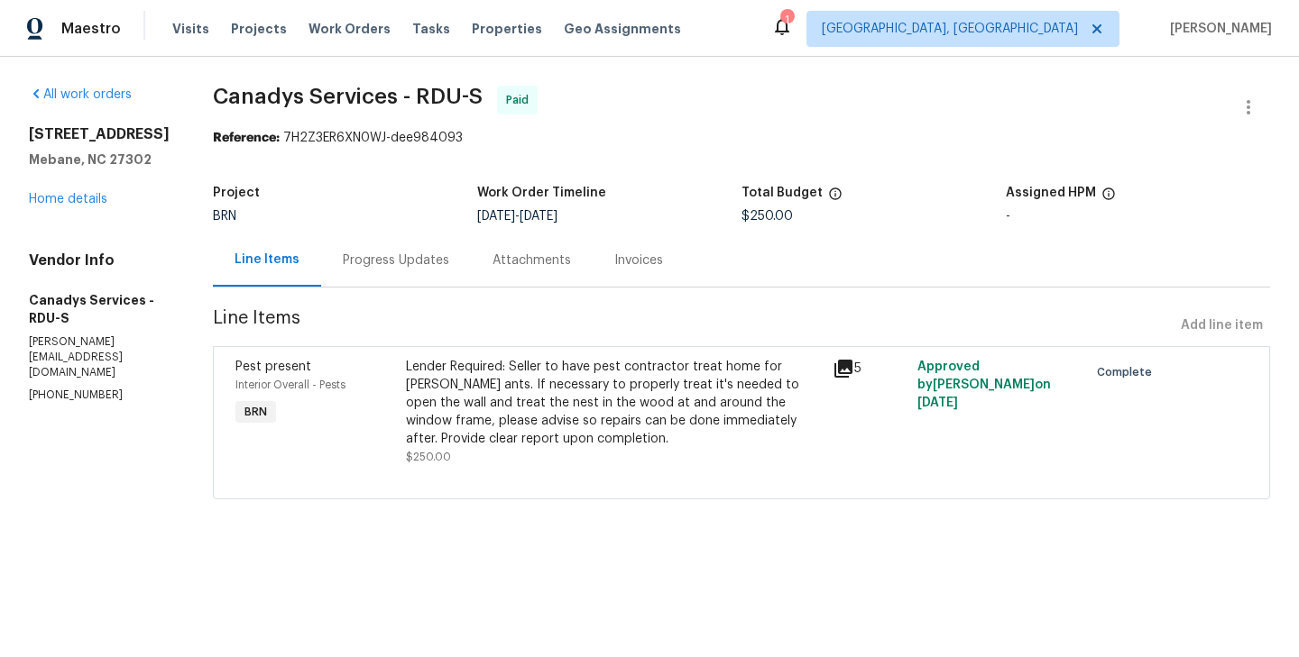
click at [170, 482] on section "All work orders 480 Stonewall Dr Mebane, NC 27302 Home details Vendor Info Cana…" at bounding box center [99, 304] width 141 height 436
click at [405, 261] on div "Progress Updates" at bounding box center [396, 261] width 106 height 18
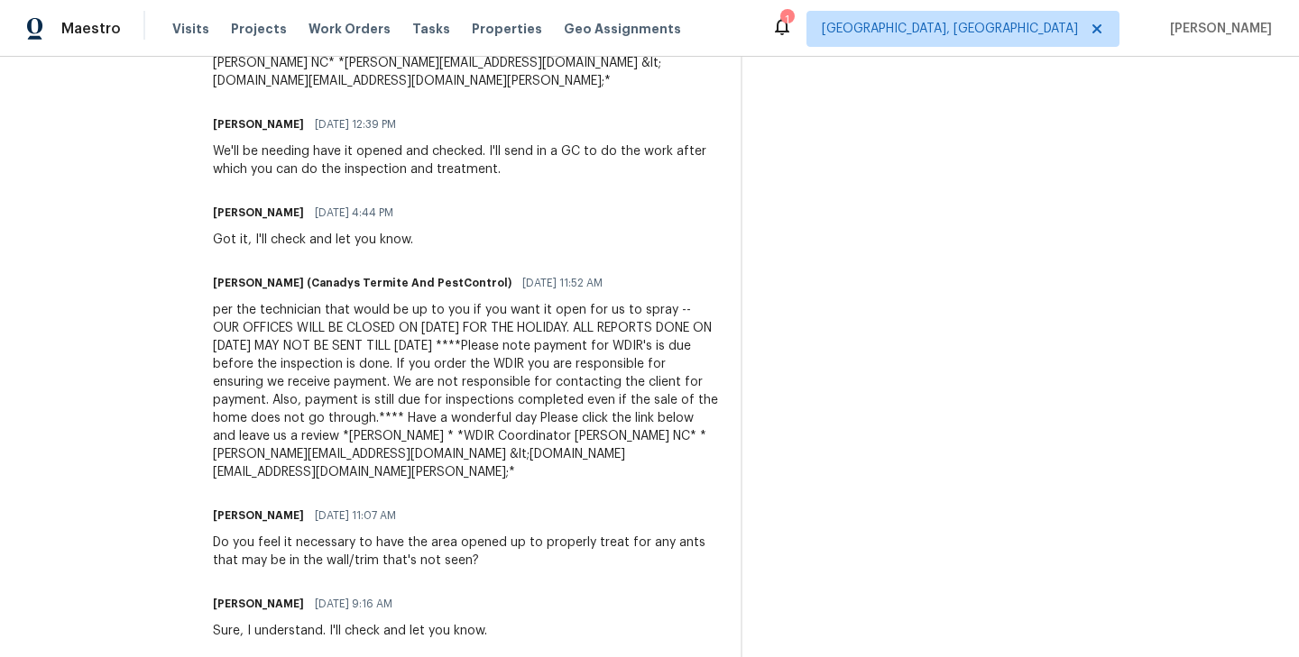
scroll to position [3405, 0]
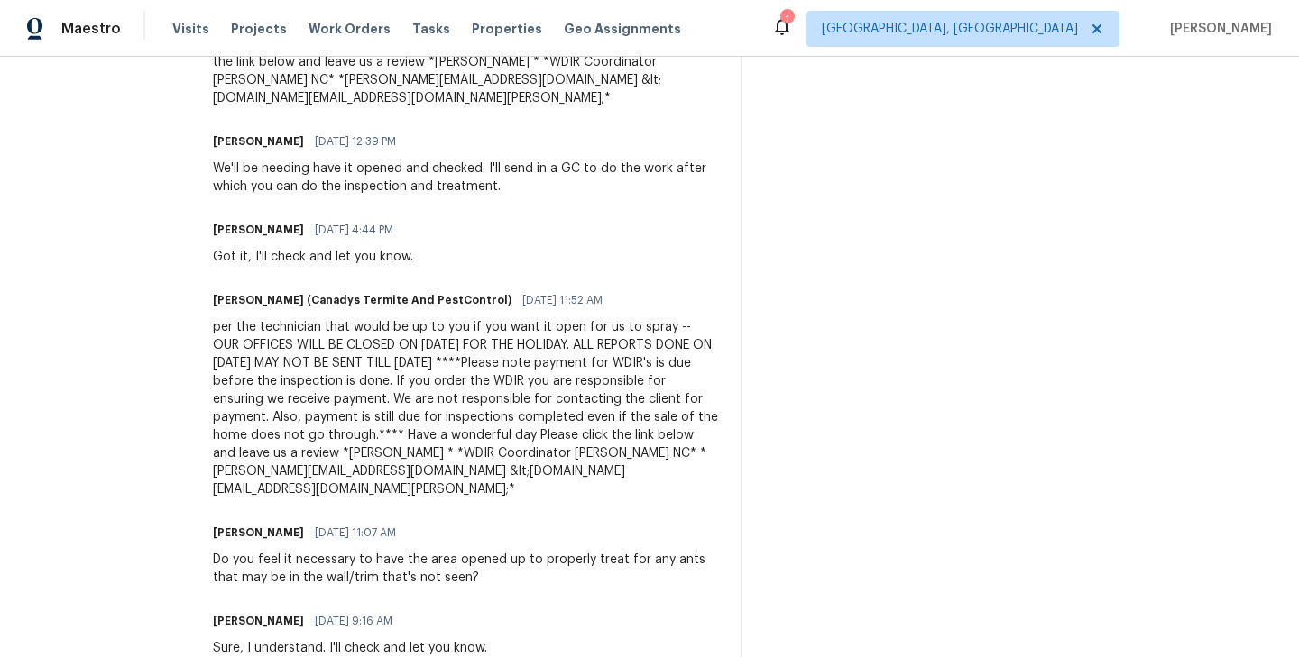
click at [420, 400] on div "per the technician that would be up to you if you want it open for us to spray …" at bounding box center [466, 408] width 506 height 180
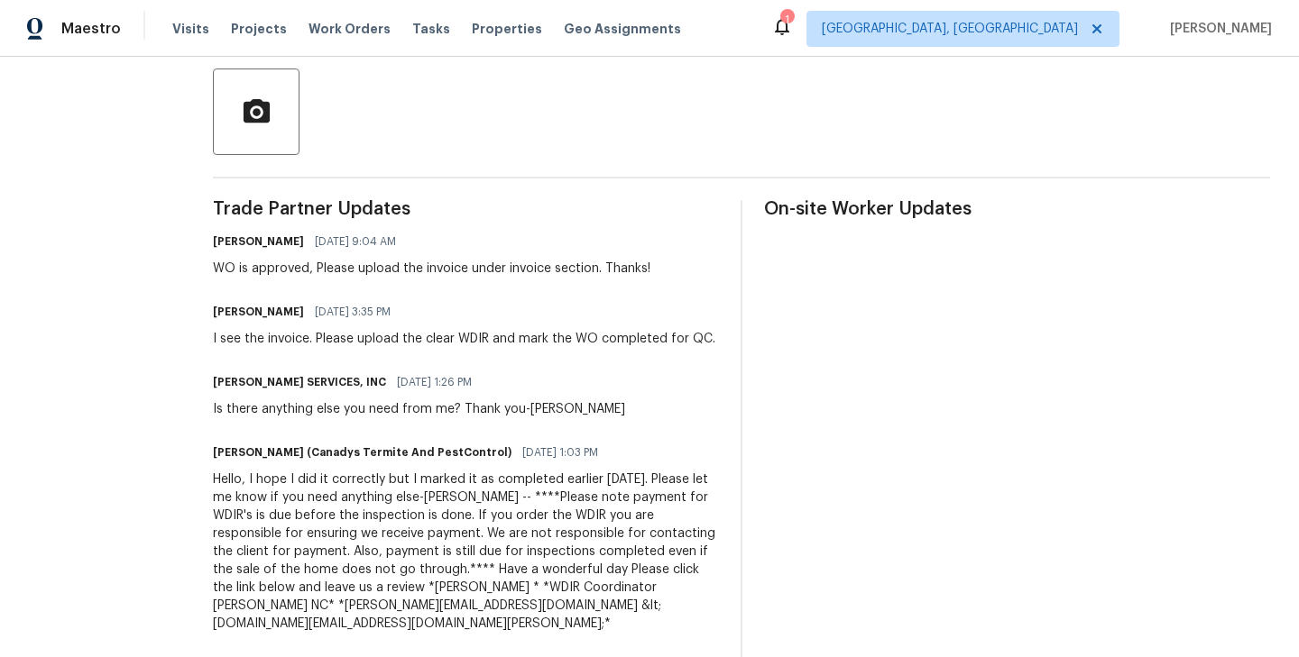
scroll to position [406, 0]
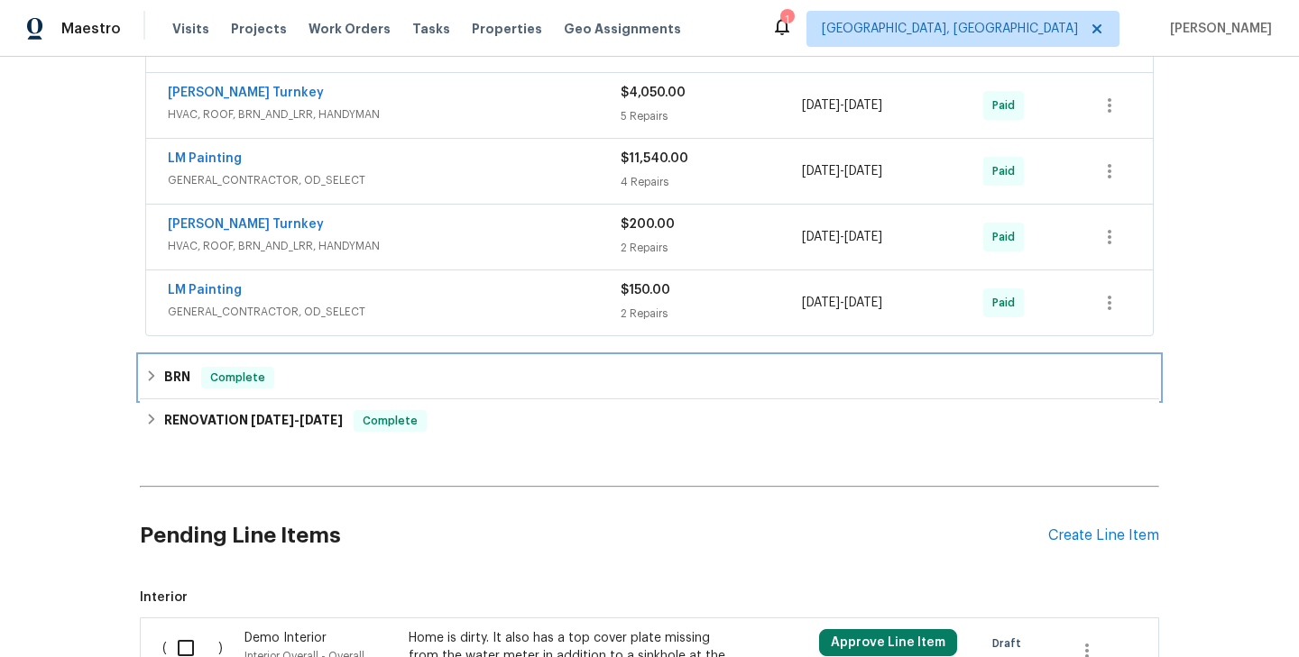
click at [280, 371] on div "BRN Complete" at bounding box center [649, 378] width 1008 height 22
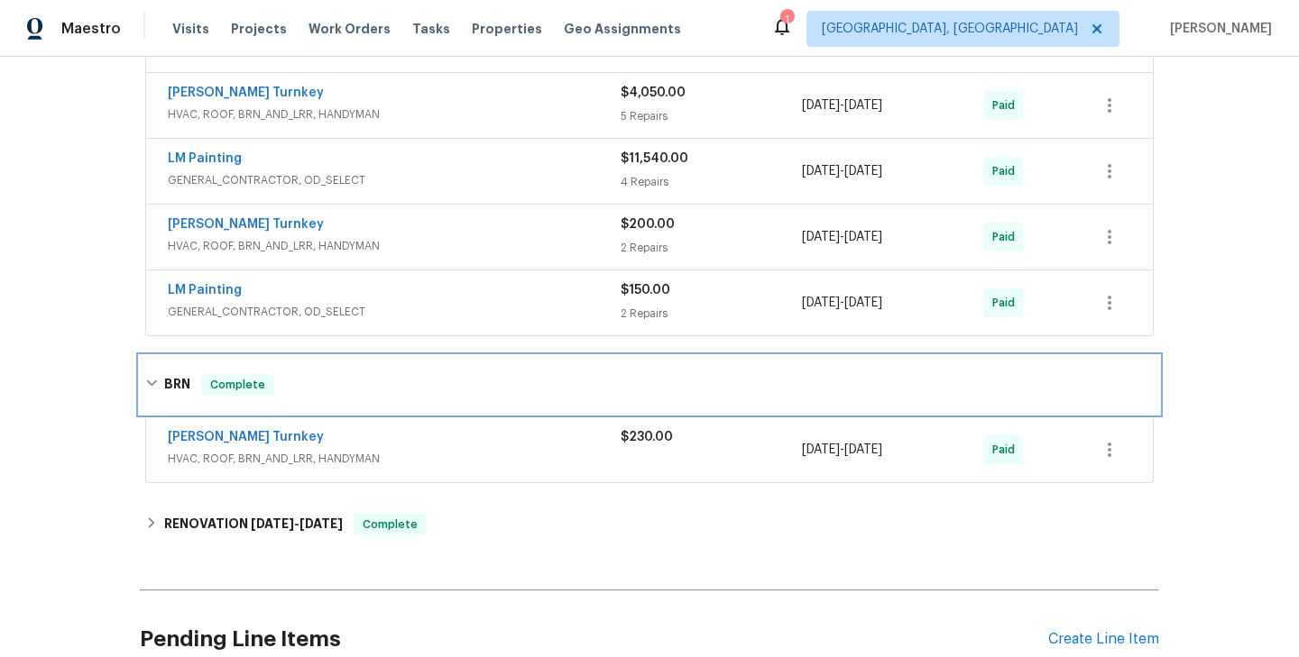
scroll to position [721, 0]
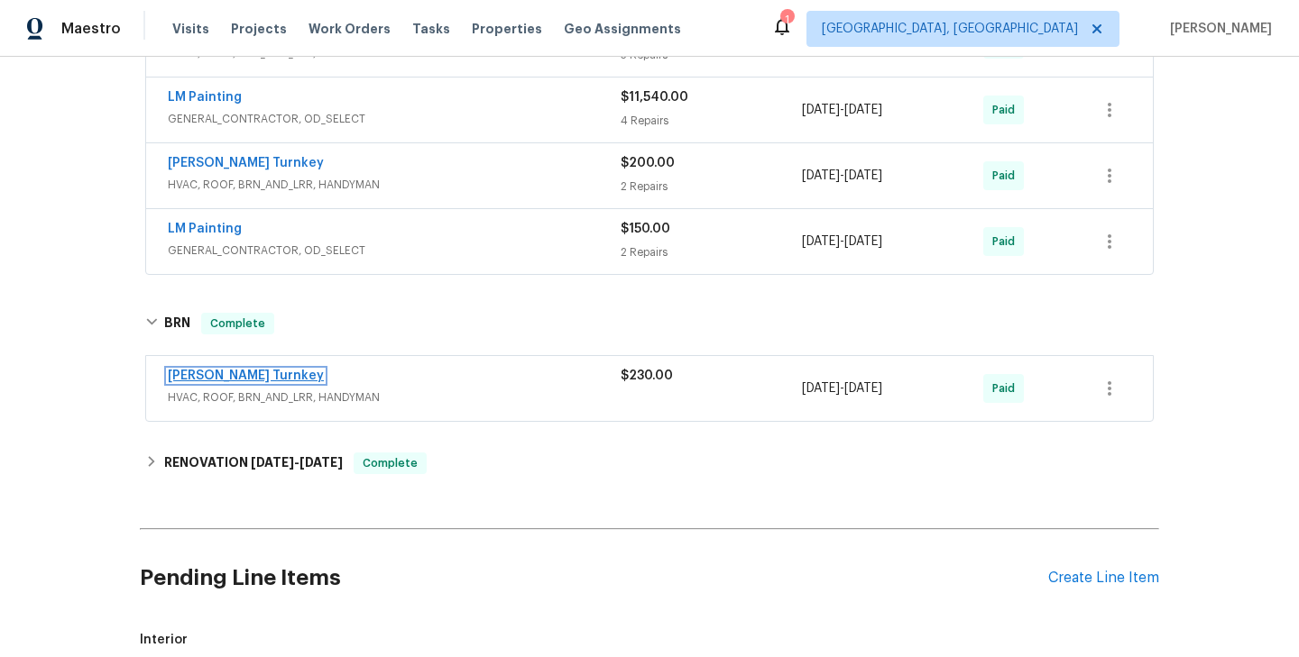
click at [197, 370] on link "Davis Turnkey" at bounding box center [246, 376] width 156 height 13
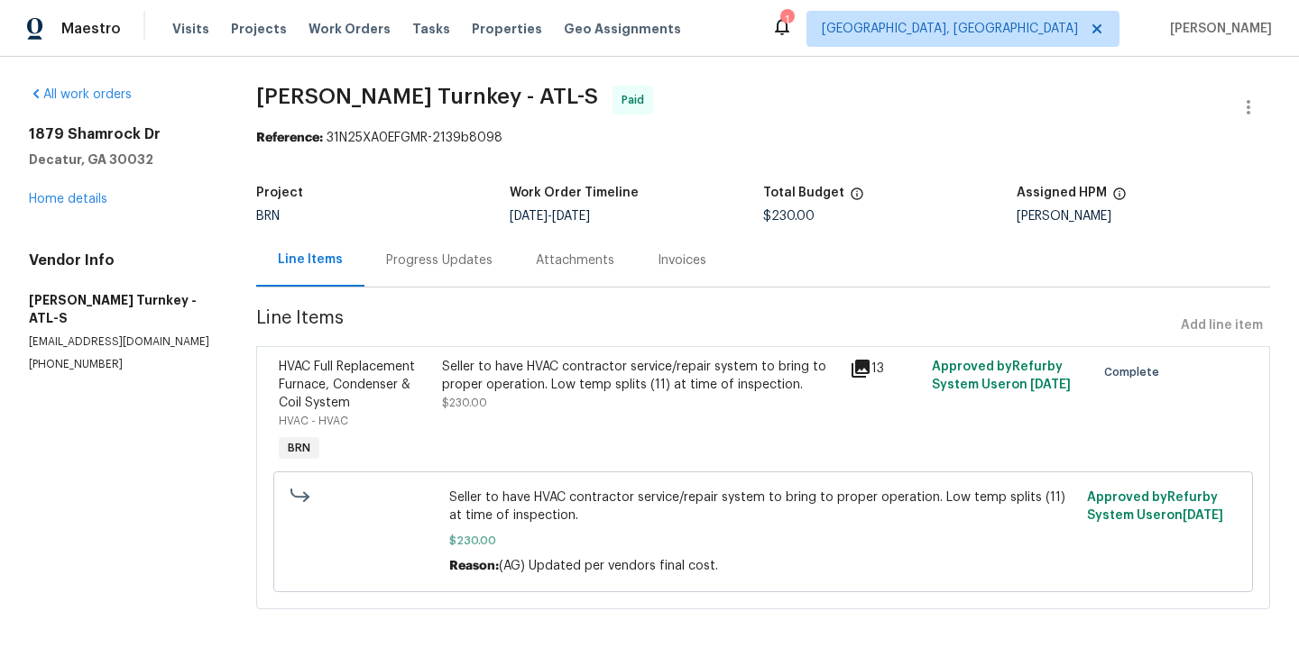
click at [428, 271] on div "Progress Updates" at bounding box center [439, 260] width 150 height 53
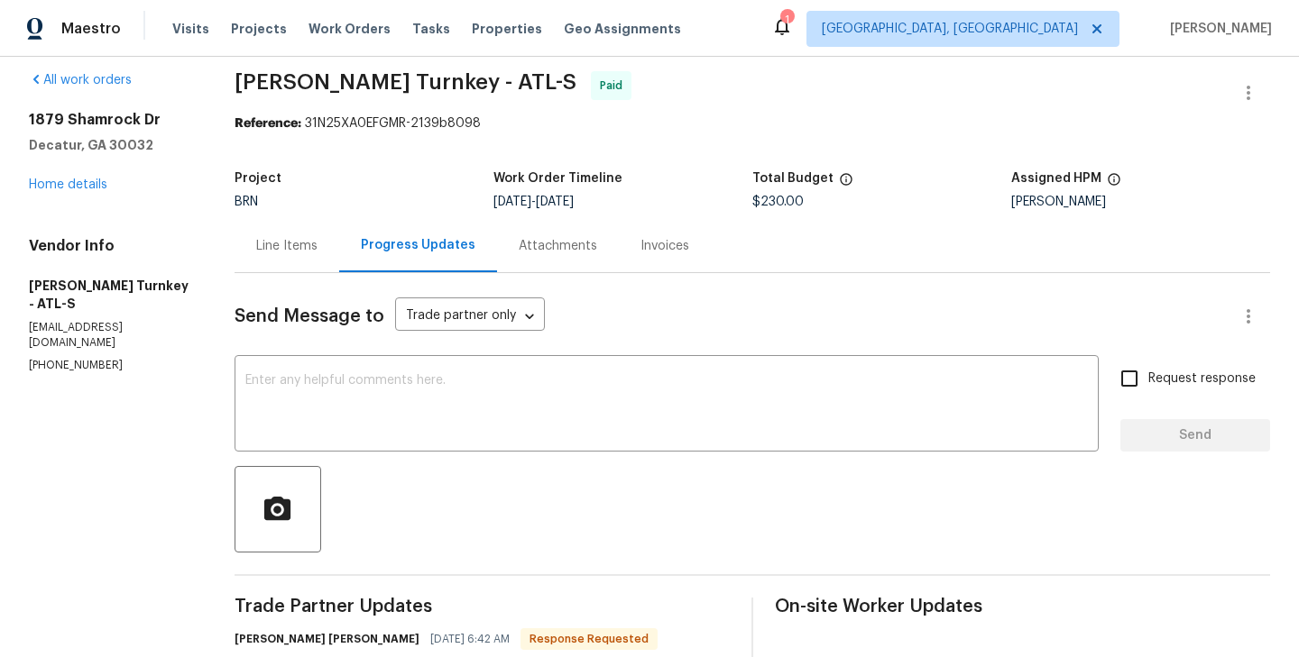
scroll to position [5, 0]
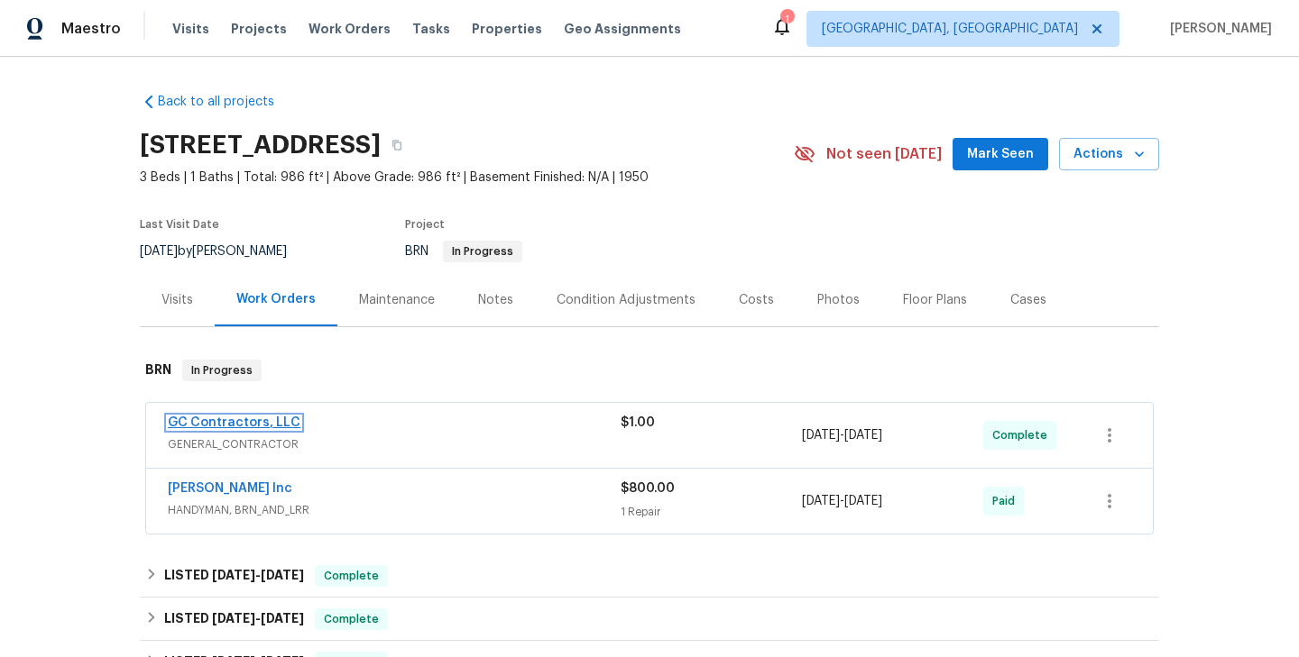
click at [252, 427] on link "GC Contractors, LLC" at bounding box center [234, 423] width 133 height 13
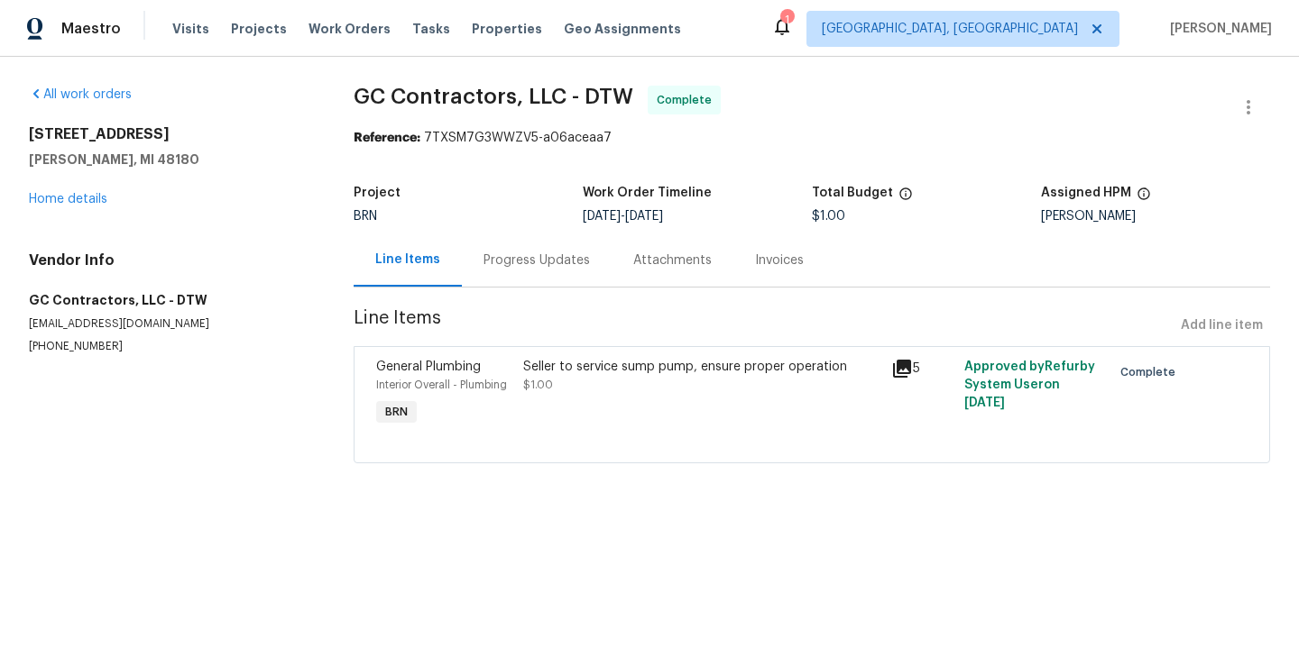
click at [535, 268] on div "Progress Updates" at bounding box center [536, 261] width 106 height 18
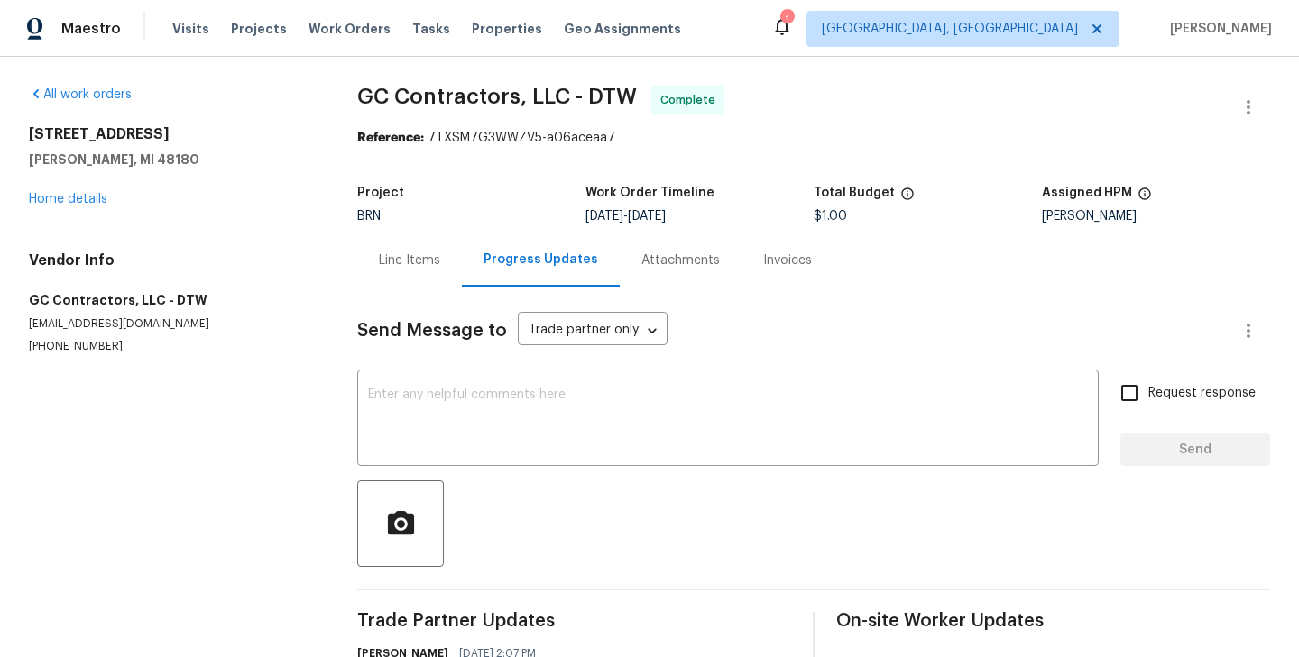
click at [261, 271] on div "Vendor Info GC Contractors, LLC - DTW info@gccontractors.co (586) 800-1016" at bounding box center [171, 303] width 285 height 103
click at [413, 280] on div "Line Items" at bounding box center [409, 260] width 105 height 53
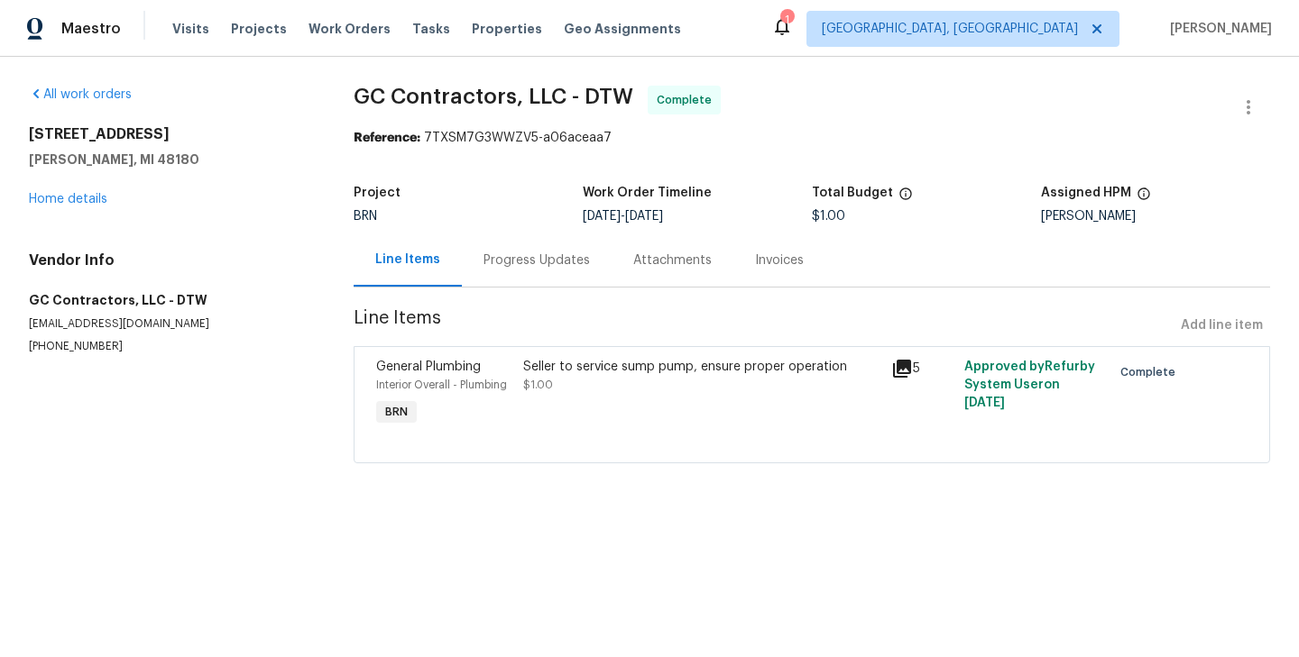
click at [531, 273] on div "Progress Updates" at bounding box center [537, 260] width 150 height 53
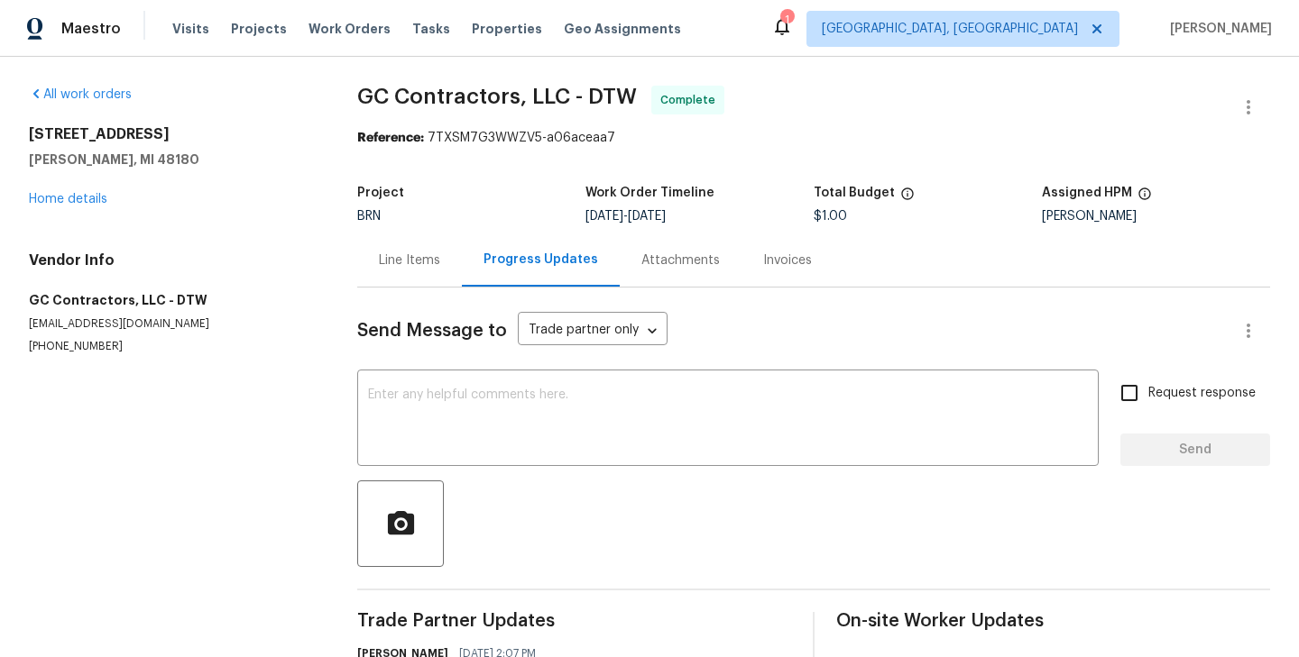
scroll to position [171, 0]
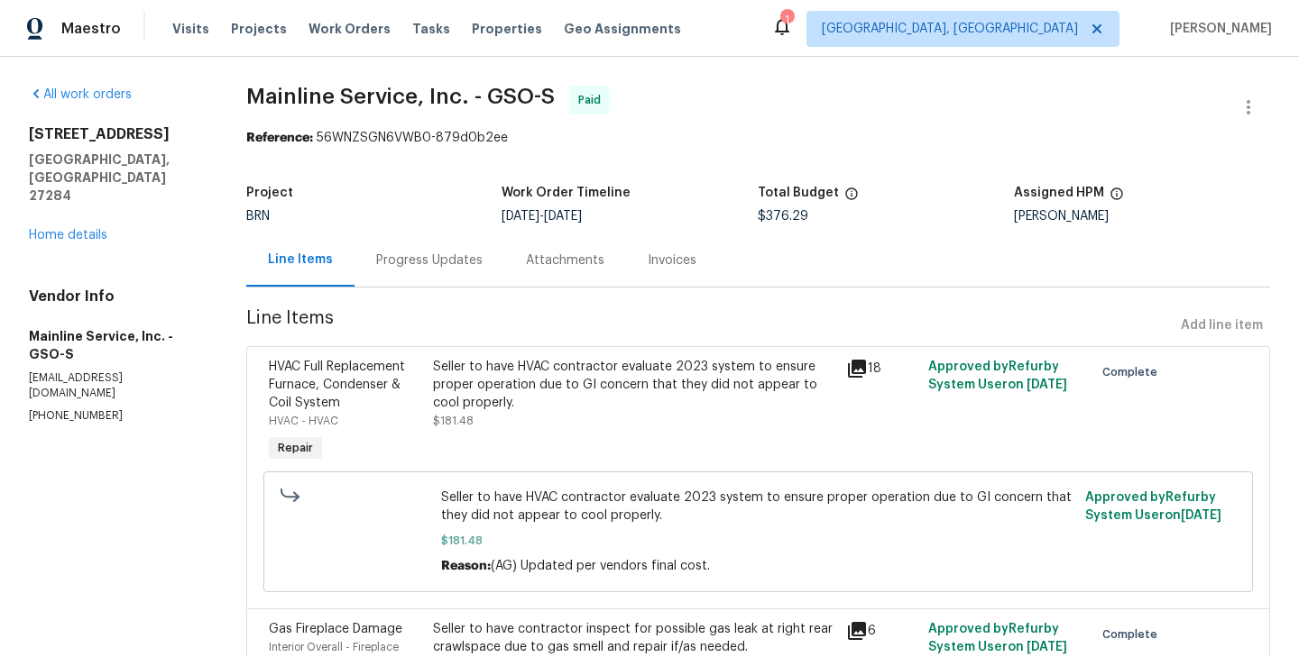
click at [420, 263] on div "Progress Updates" at bounding box center [429, 261] width 106 height 18
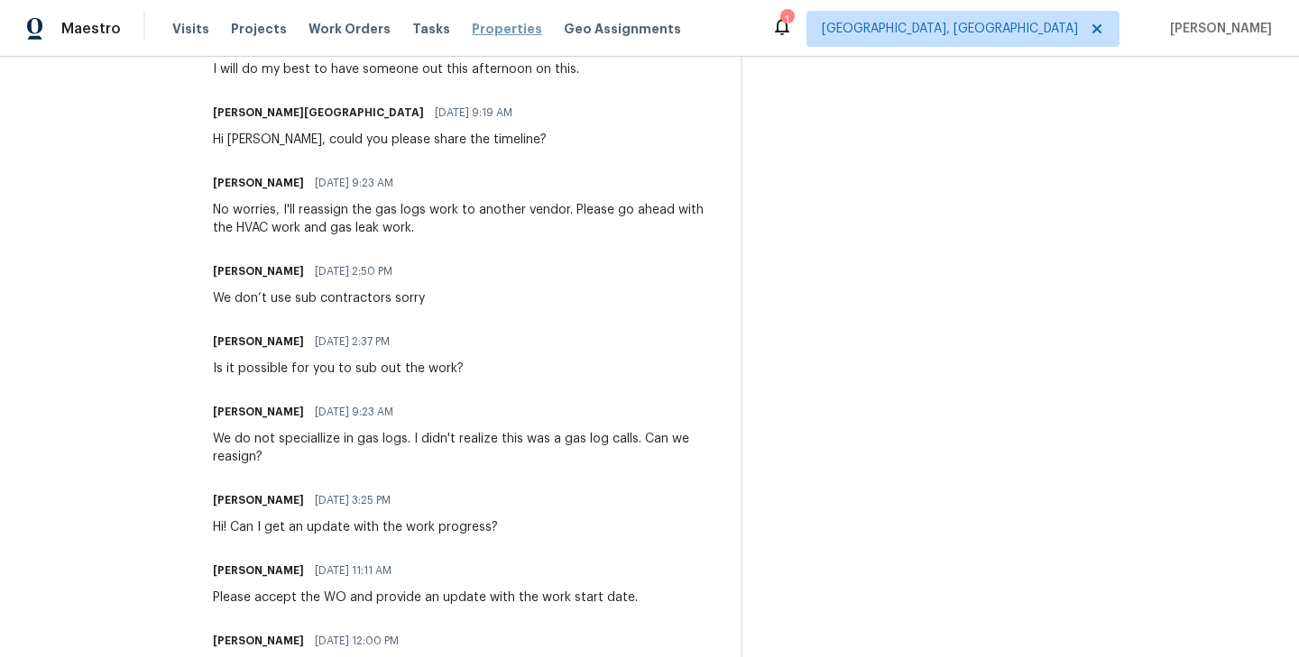
scroll to position [1021, 0]
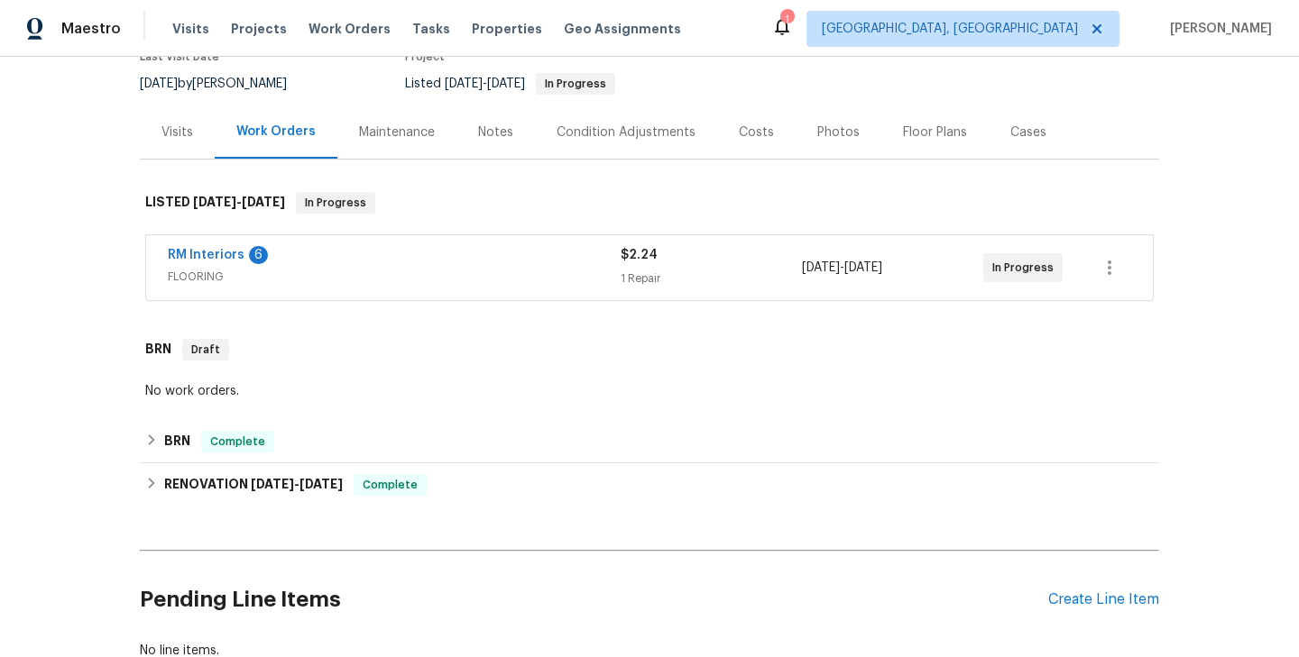
scroll to position [224, 0]
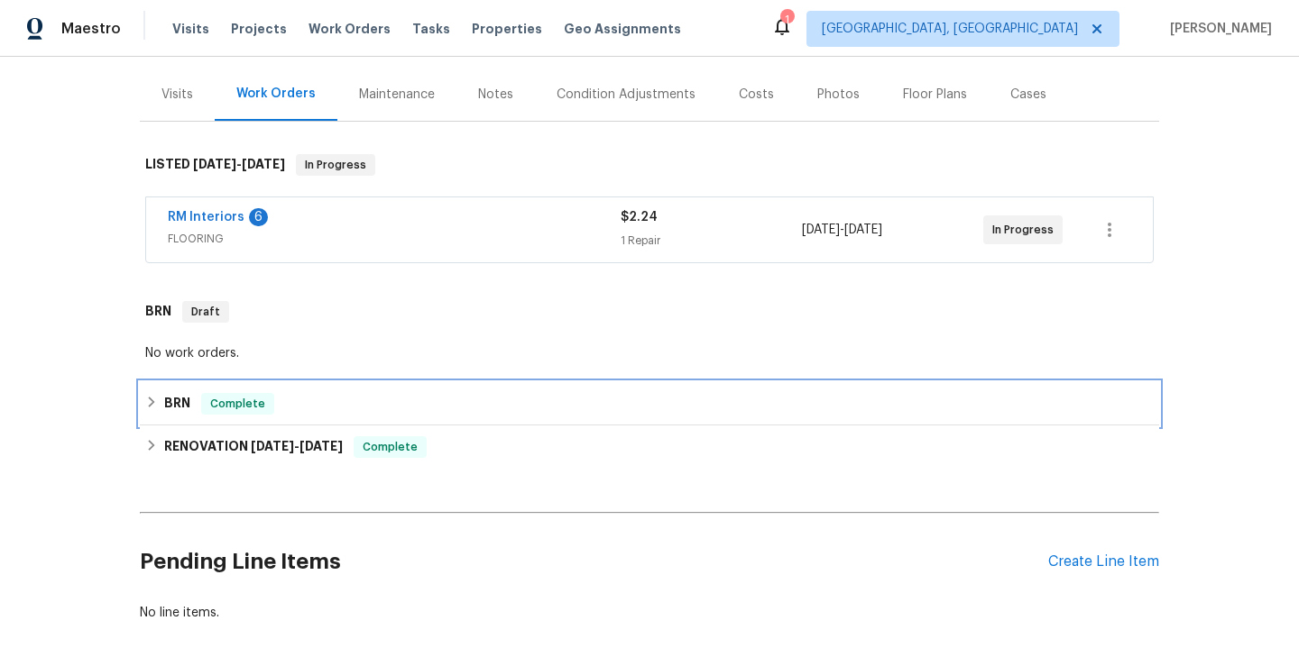
click at [294, 393] on div "BRN Complete" at bounding box center [649, 404] width 1008 height 22
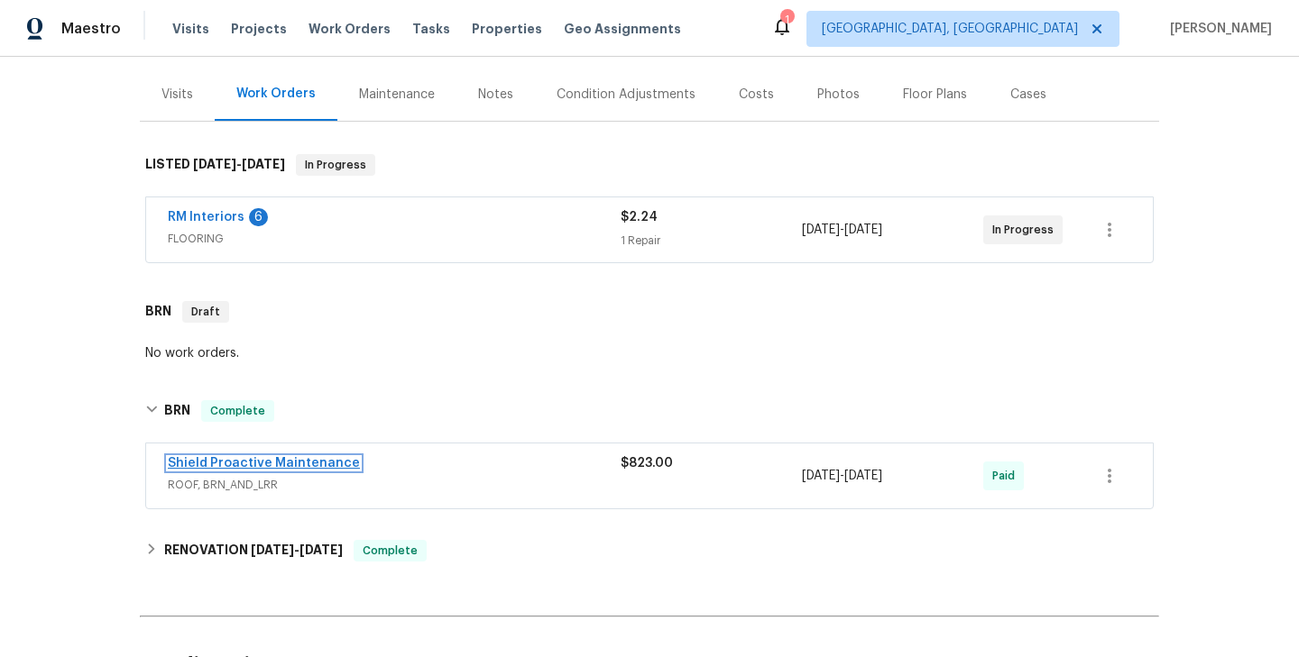
click at [234, 457] on link "Shield Proactive Maintenance" at bounding box center [264, 463] width 192 height 13
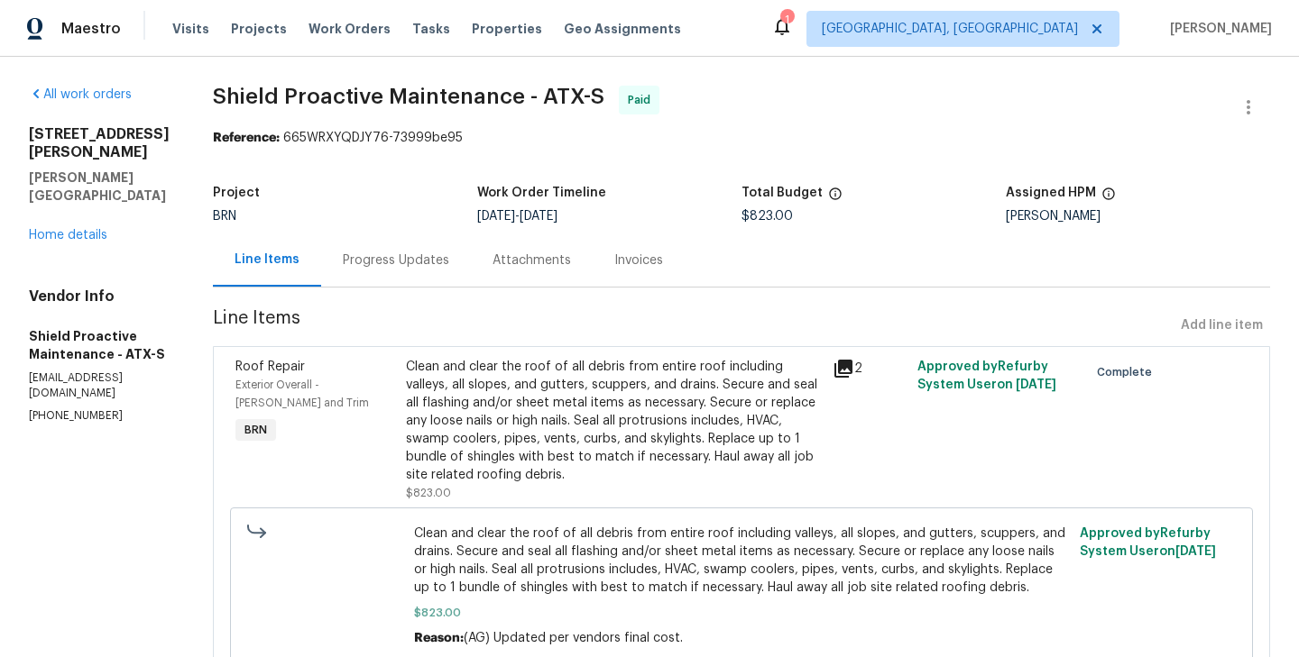
click at [343, 261] on div "Progress Updates" at bounding box center [396, 261] width 106 height 18
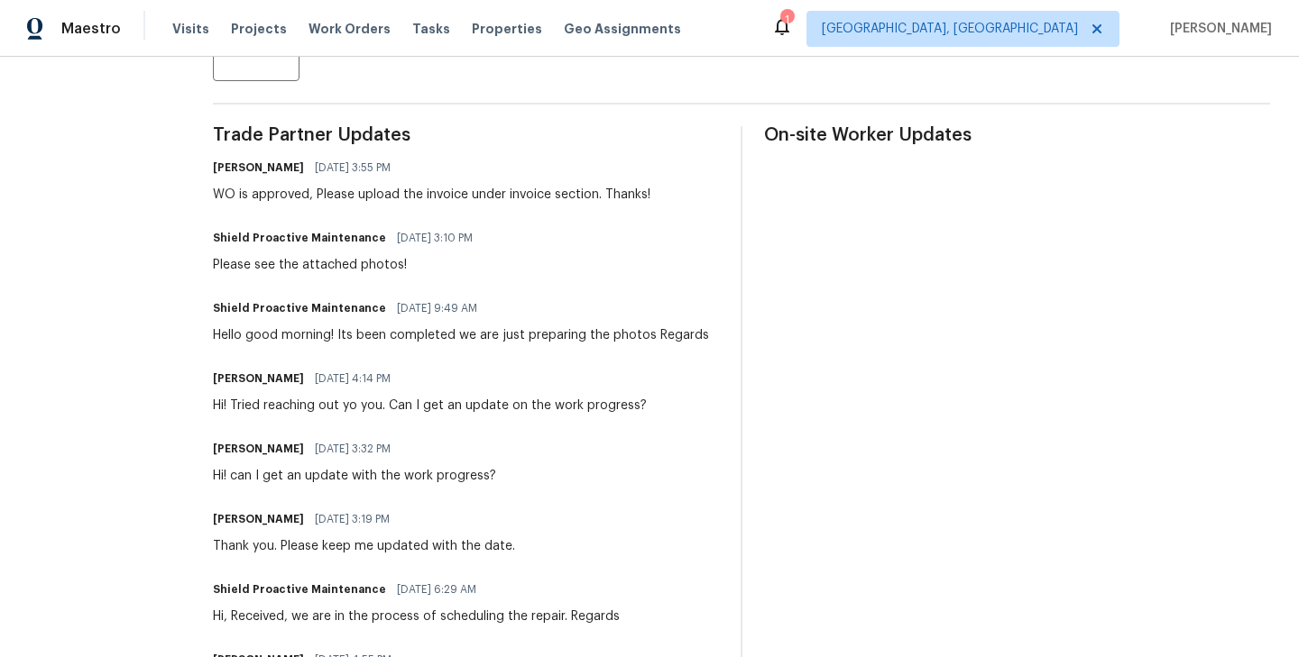
scroll to position [484, 0]
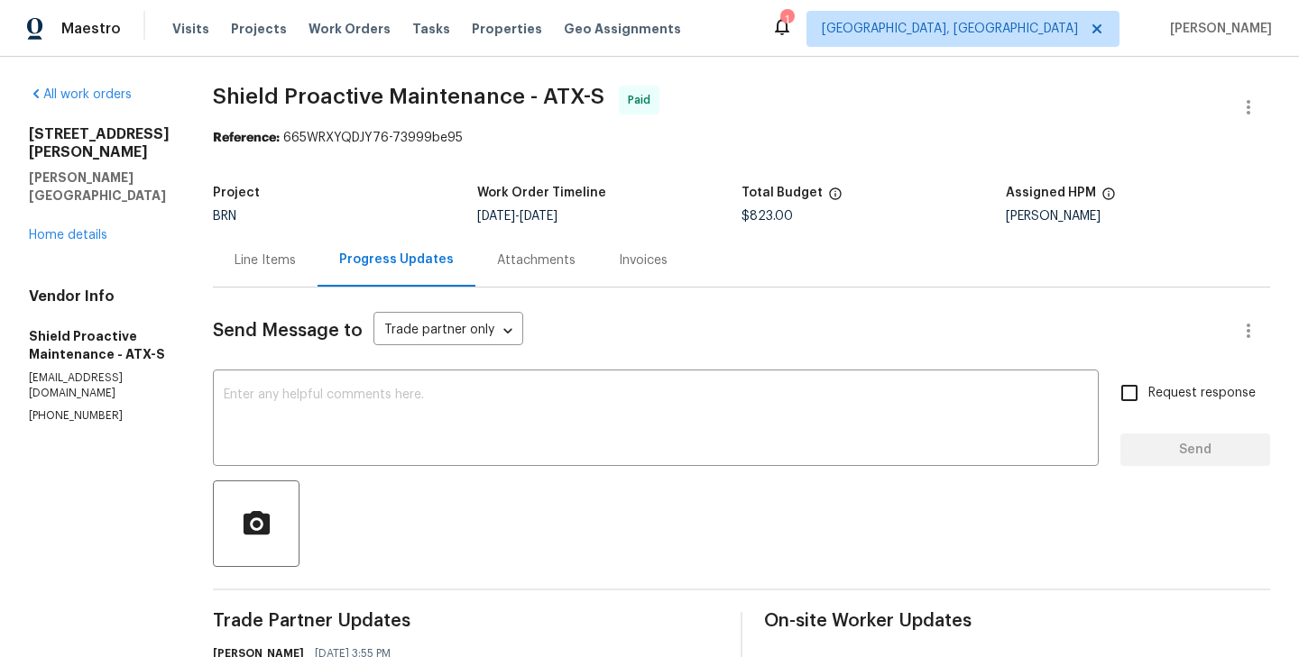
click at [299, 253] on div "Line Items" at bounding box center [265, 260] width 105 height 53
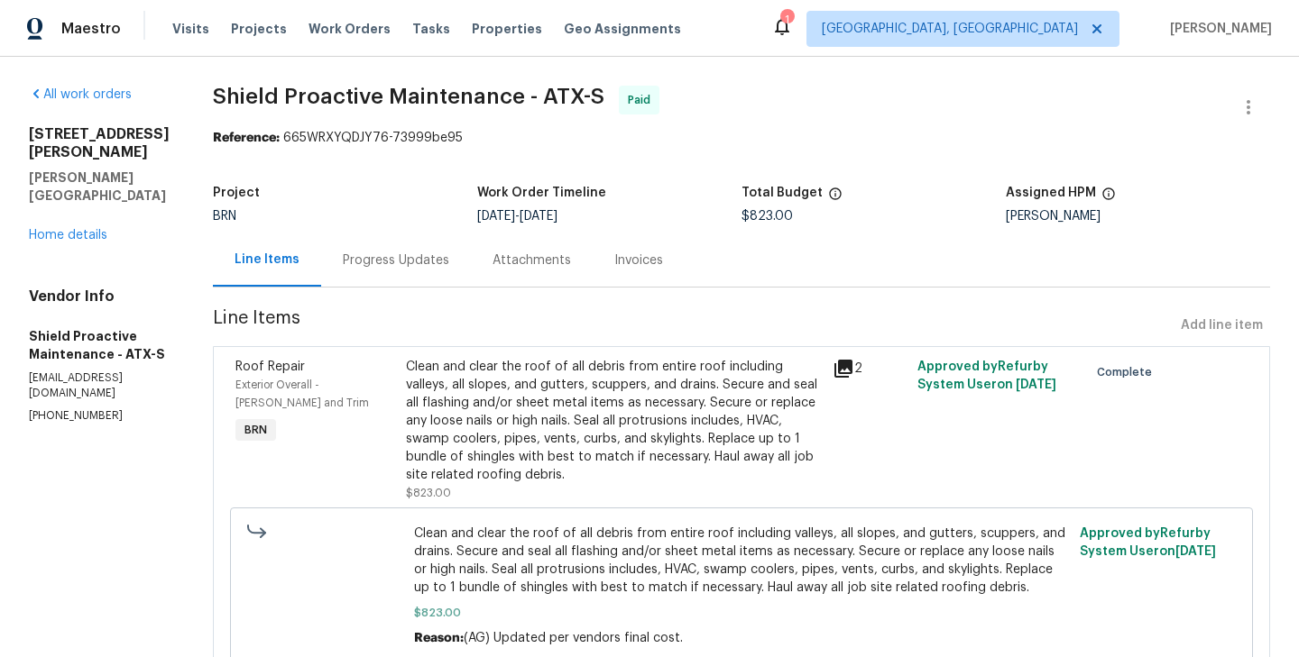
scroll to position [58, 0]
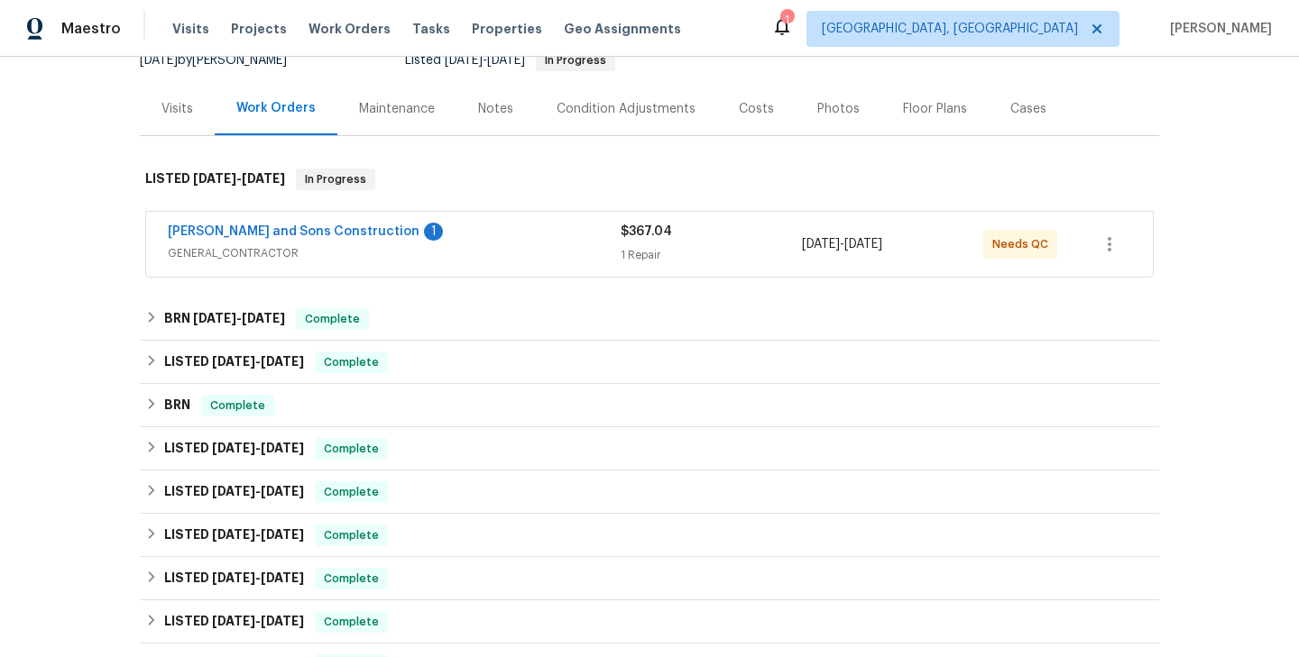
scroll to position [202, 0]
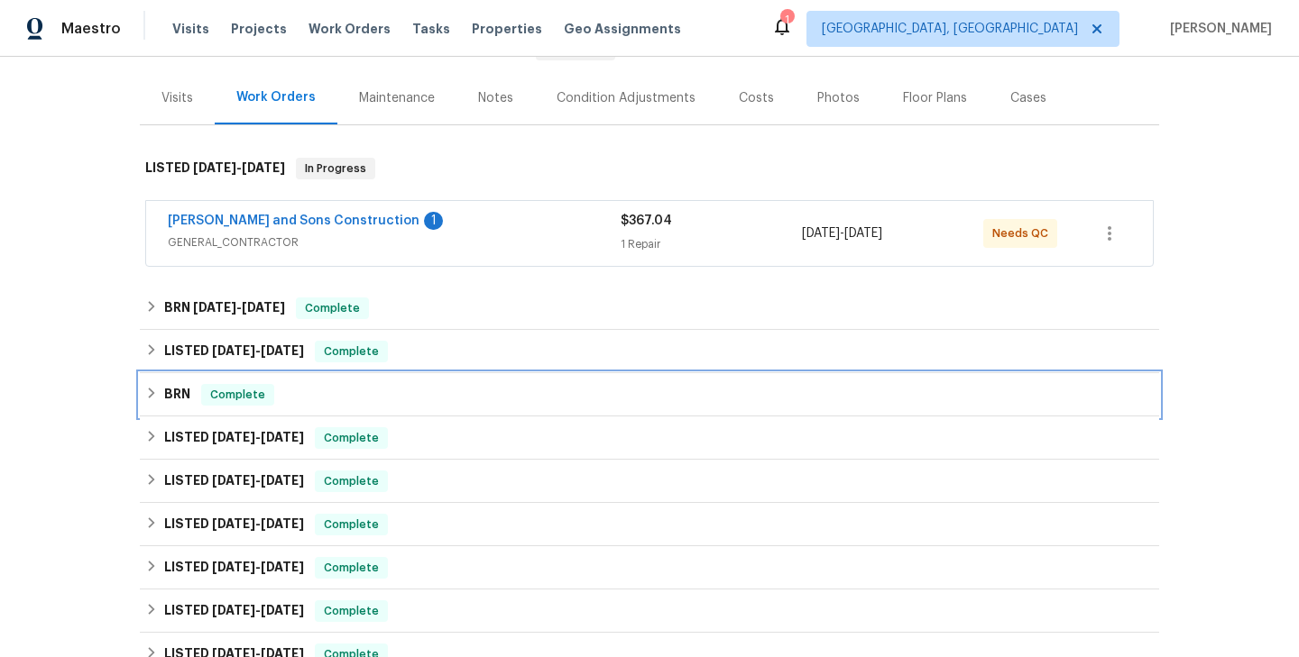
click at [335, 388] on div "BRN Complete" at bounding box center [649, 395] width 1008 height 22
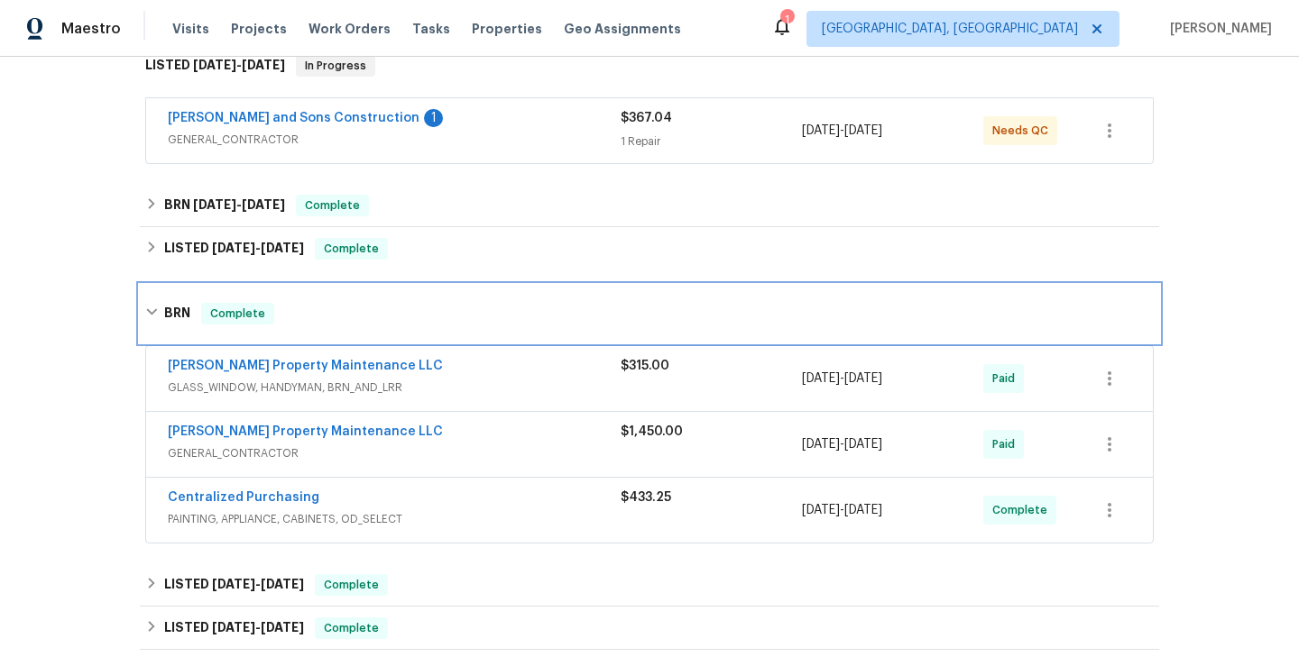
scroll to position [342, 0]
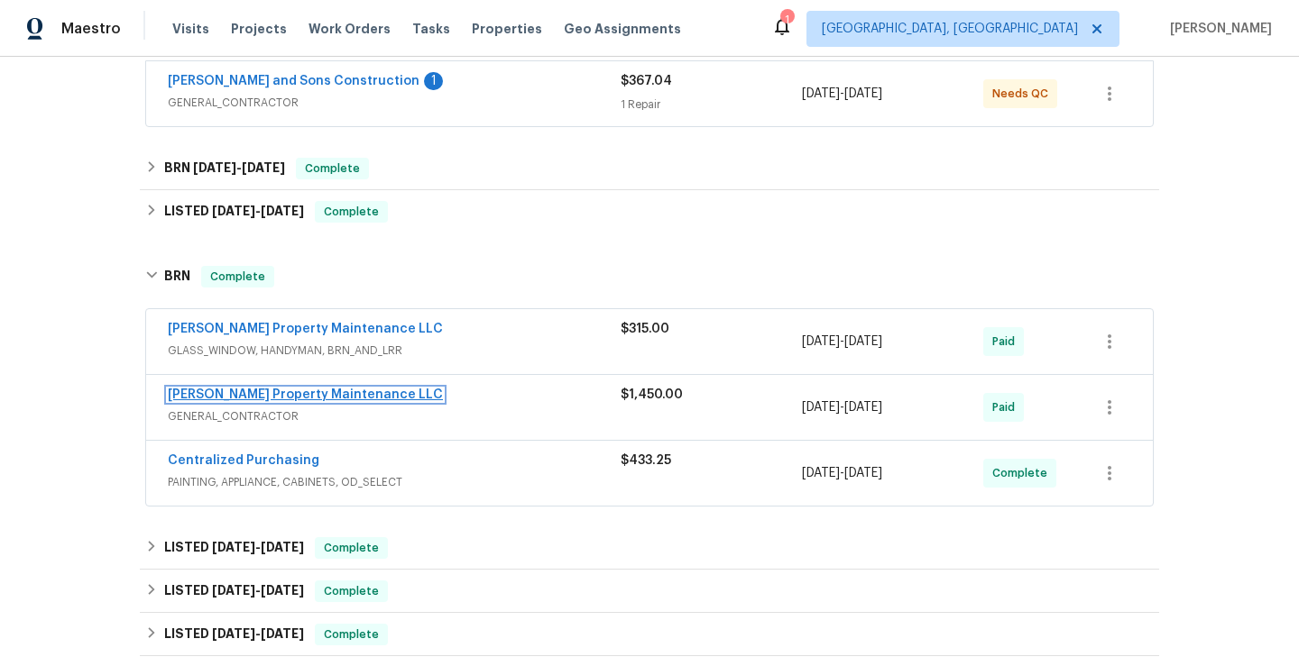
click at [298, 390] on link "Glen Property Maintenance LLC" at bounding box center [305, 395] width 275 height 13
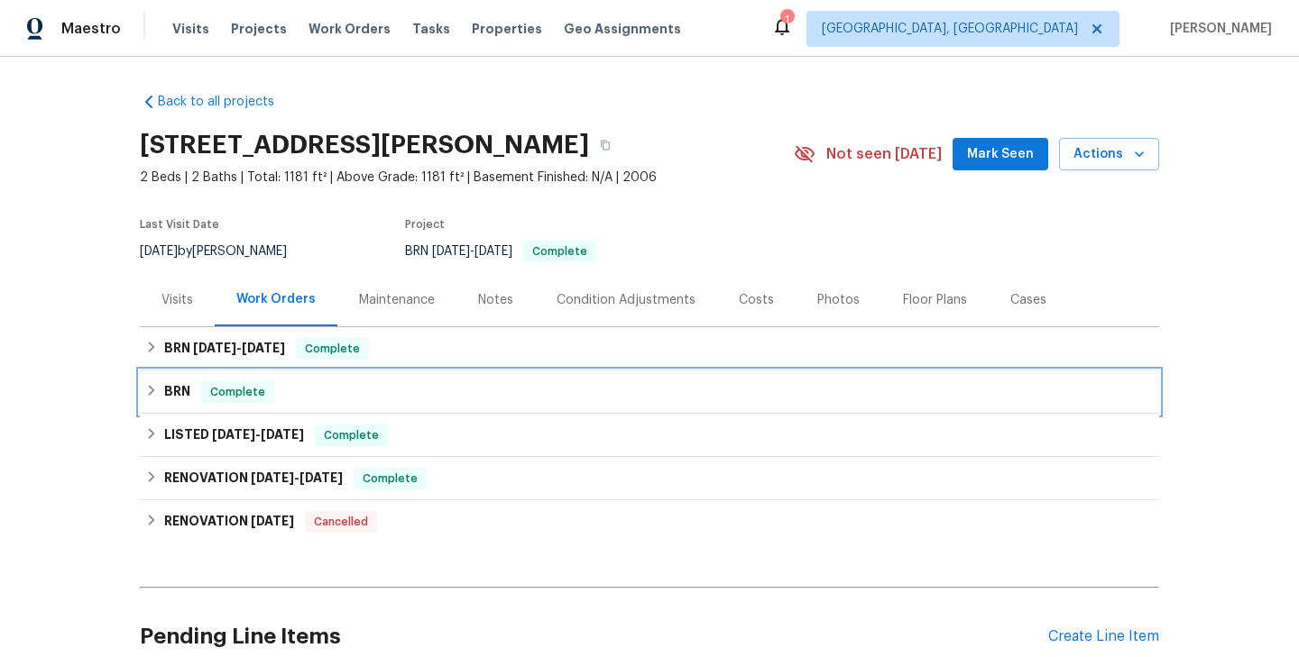
click at [326, 386] on div "BRN Complete" at bounding box center [649, 392] width 1008 height 22
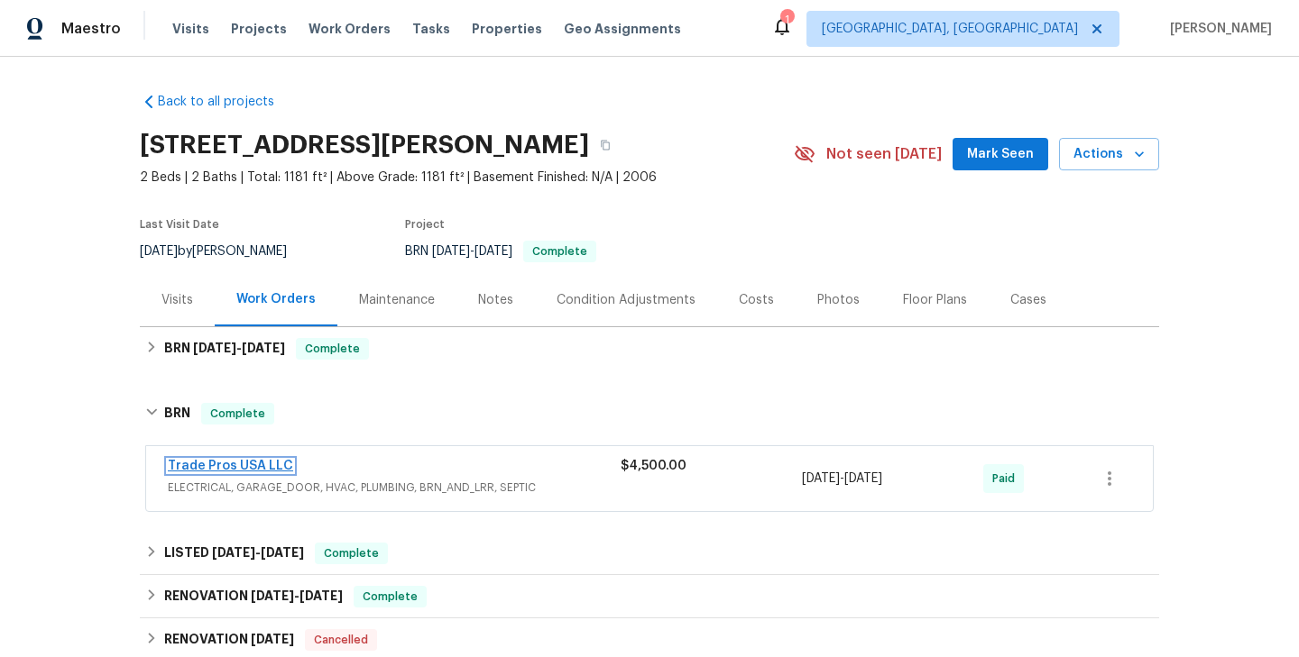
click at [241, 467] on link "Trade Pros USA LLC" at bounding box center [230, 466] width 125 height 13
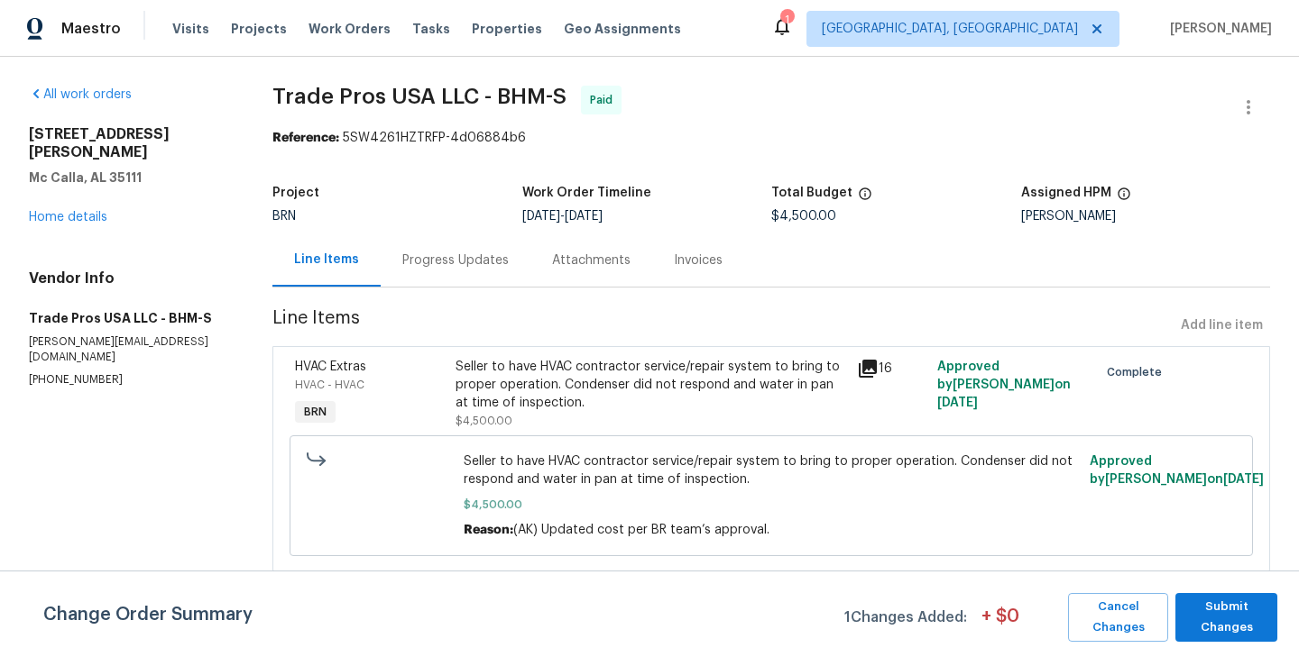
click at [428, 257] on div "Progress Updates" at bounding box center [455, 261] width 106 height 18
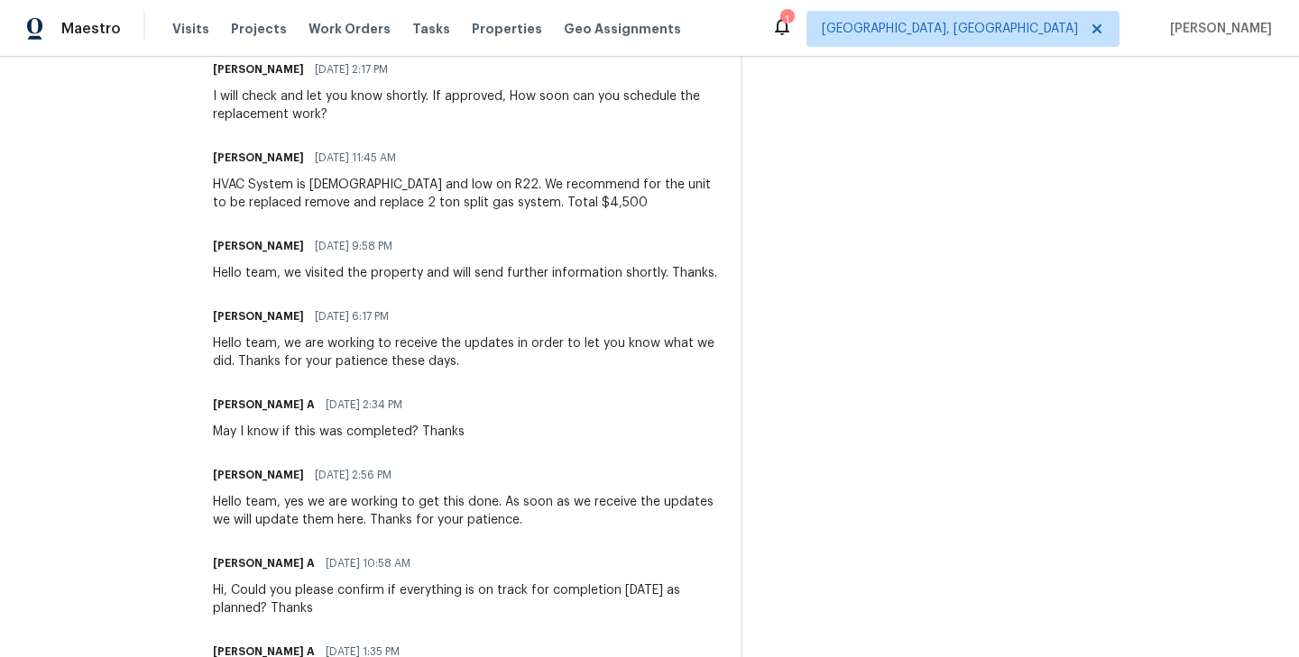
scroll to position [1362, 0]
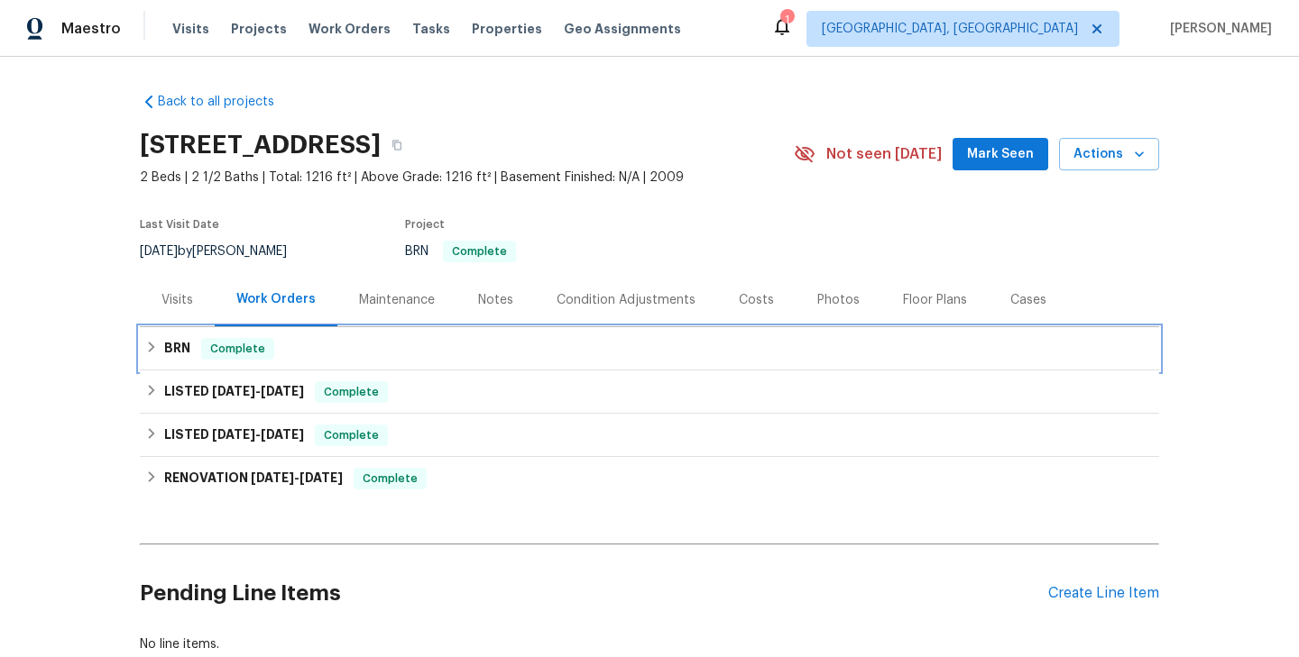
click at [273, 357] on div "BRN Complete" at bounding box center [649, 349] width 1008 height 22
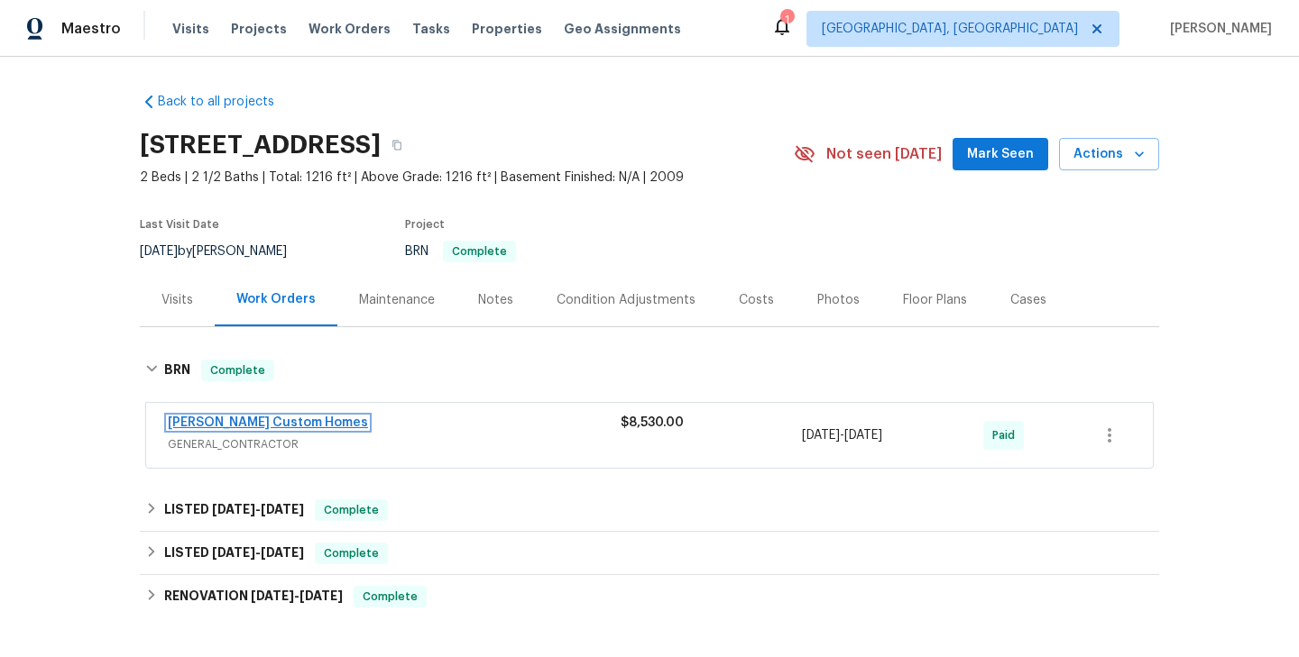
click at [255, 426] on link "[PERSON_NAME] Custom Homes" at bounding box center [268, 423] width 200 height 13
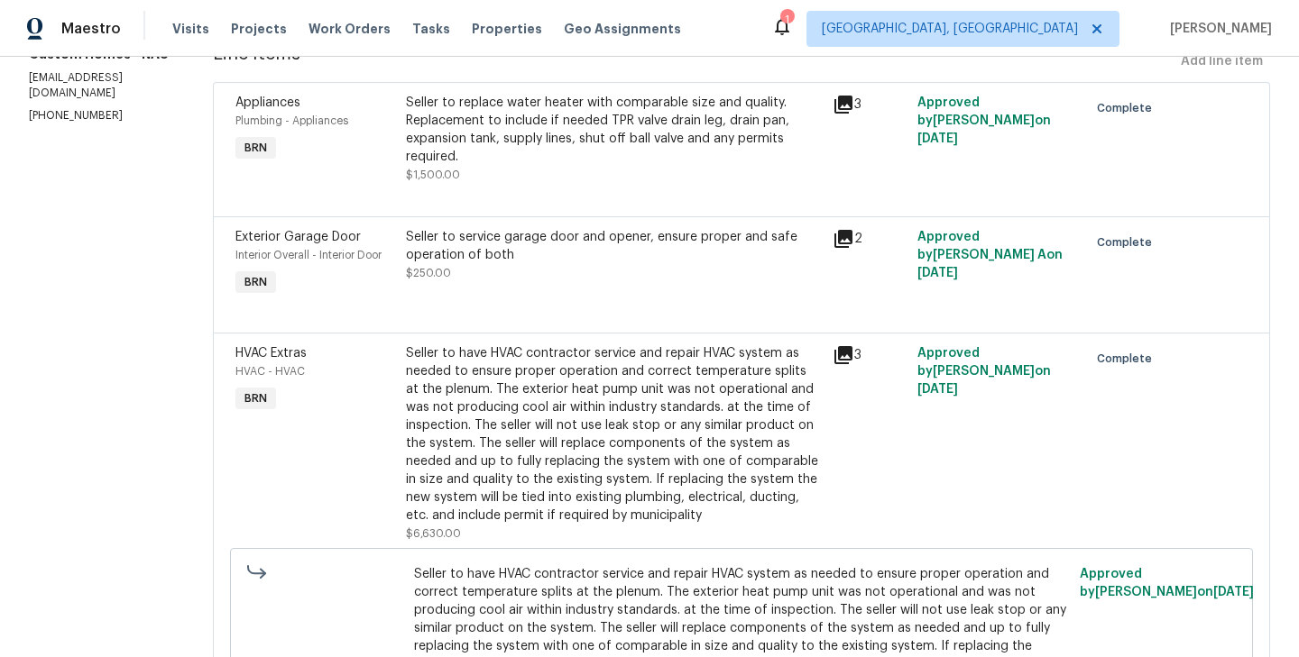
scroll to position [266, 0]
